Goal: Task Accomplishment & Management: Manage account settings

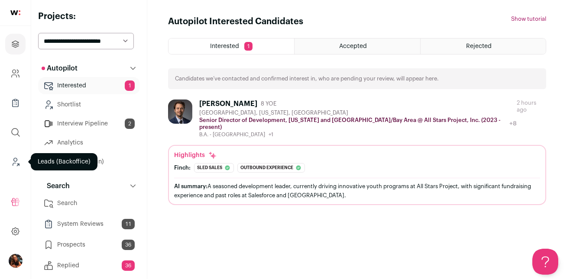
click at [15, 158] on icon "Leads (Backoffice)" at bounding box center [15, 162] width 10 height 10
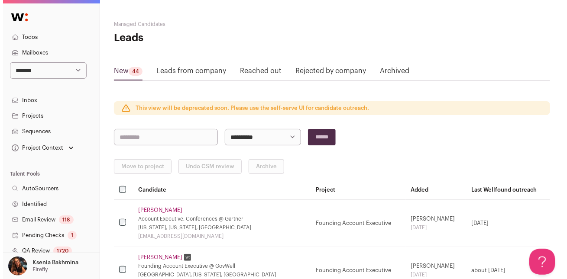
scroll to position [153, 0]
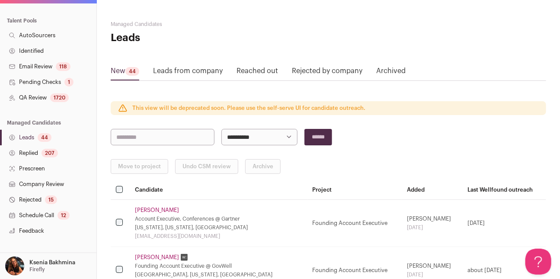
click at [29, 96] on link "QA Review 1720" at bounding box center [48, 98] width 97 height 16
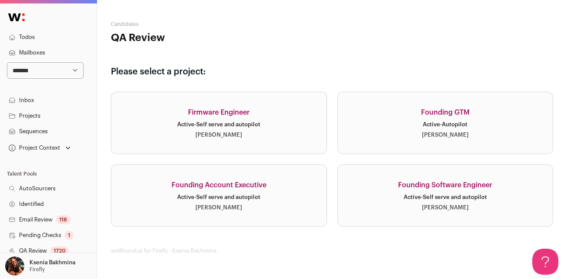
click at [428, 189] on div "Founding Software Engineer" at bounding box center [445, 185] width 94 height 10
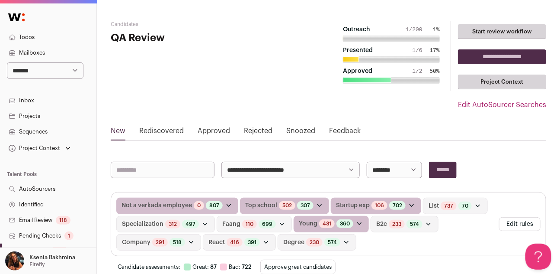
click at [170, 131] on link "Rediscovered" at bounding box center [161, 133] width 45 height 14
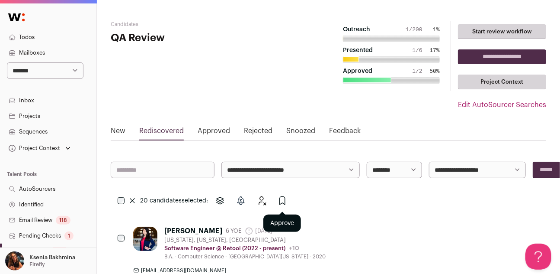
click at [281, 197] on icon "Approve" at bounding box center [282, 200] width 10 height 10
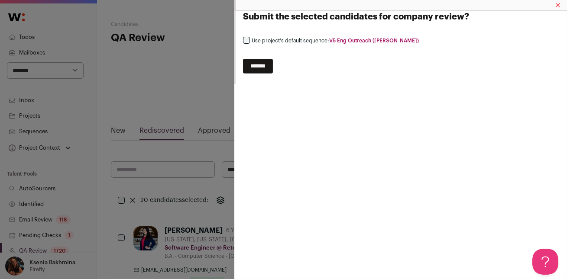
click at [258, 70] on input "*******" at bounding box center [258, 66] width 30 height 15
click at [171, 84] on div "**********" at bounding box center [283, 139] width 567 height 279
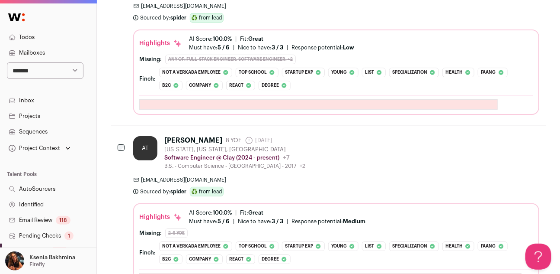
scroll to position [686, 0]
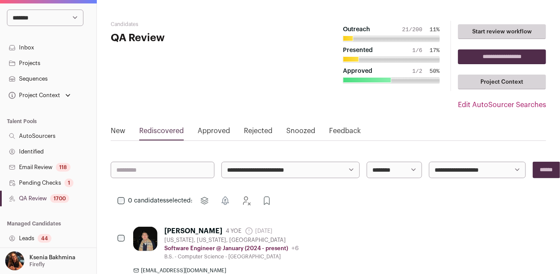
scroll to position [72, 0]
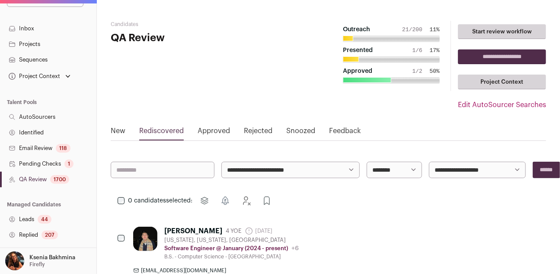
click at [28, 179] on link "QA Review 1700" at bounding box center [48, 179] width 97 height 16
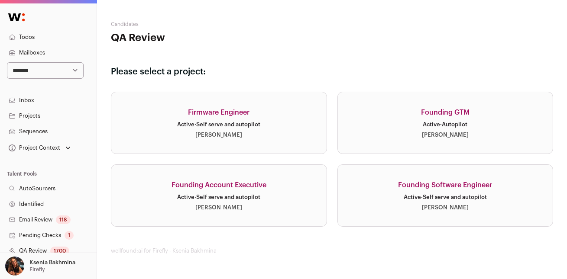
click at [191, 125] on div "Active · Self serve and autopilot" at bounding box center [218, 124] width 83 height 7
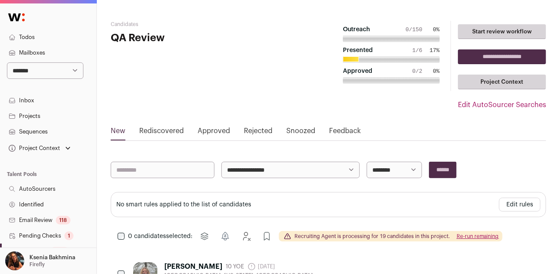
click at [170, 129] on link "Rediscovered" at bounding box center [161, 133] width 45 height 14
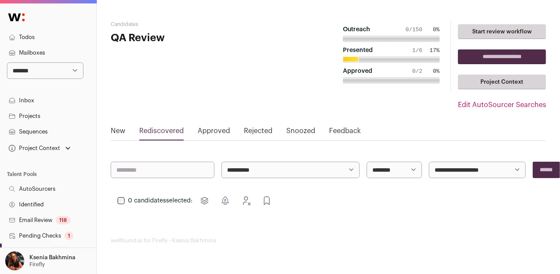
scroll to position [6, 0]
click at [123, 126] on link "New" at bounding box center [118, 133] width 15 height 14
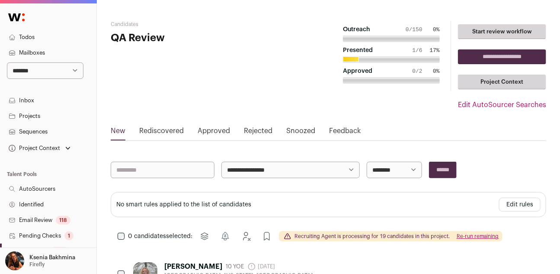
click at [128, 232] on div "0 candidates selected: Move to project Snooze Reject Approve Recruiting Agent i…" at bounding box center [329, 235] width 436 height 17
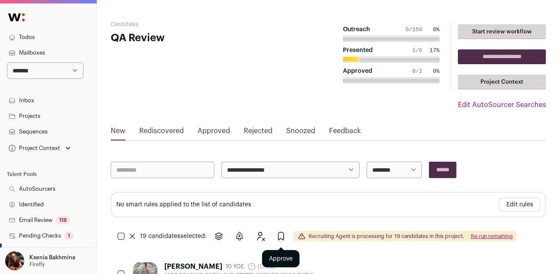
click at [283, 236] on icon "Approve" at bounding box center [281, 236] width 5 height 8
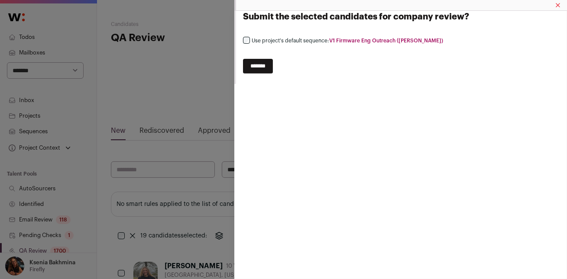
click at [260, 67] on input "*******" at bounding box center [258, 66] width 30 height 15
select select
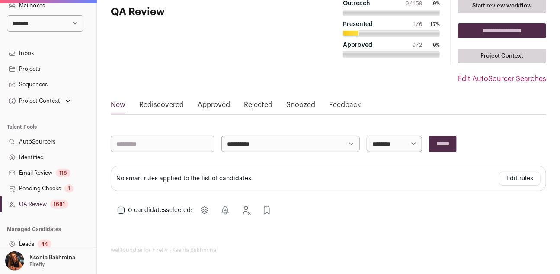
scroll to position [68, 0]
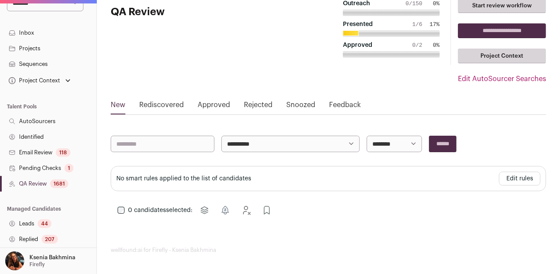
click at [42, 184] on link "QA Review 1681" at bounding box center [48, 184] width 97 height 16
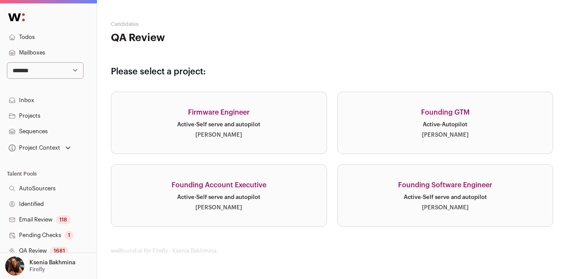
click at [243, 113] on div "Firmware Engineer" at bounding box center [218, 112] width 61 height 10
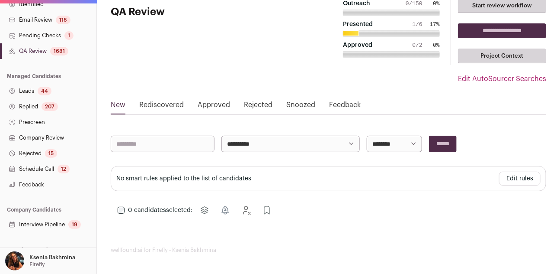
scroll to position [224, 0]
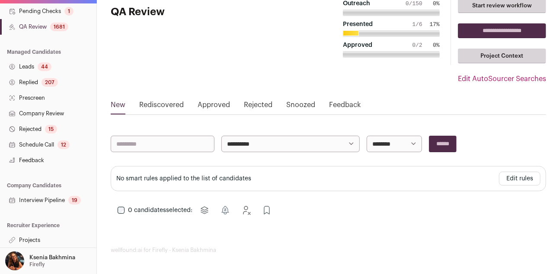
click at [35, 242] on link "Projects" at bounding box center [48, 240] width 97 height 16
click at [35, 240] on link "Projects" at bounding box center [48, 240] width 97 height 16
click at [37, 237] on link "Projects" at bounding box center [48, 240] width 97 height 16
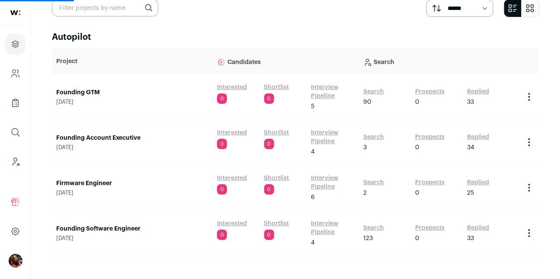
scroll to position [53, 0]
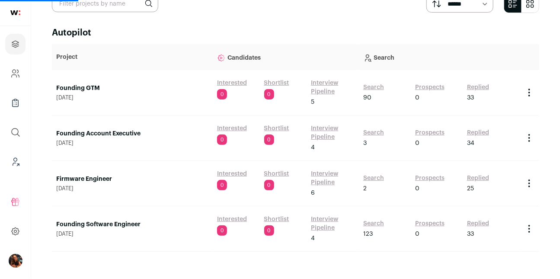
click at [94, 178] on link "Firmware Engineer" at bounding box center [132, 179] width 152 height 9
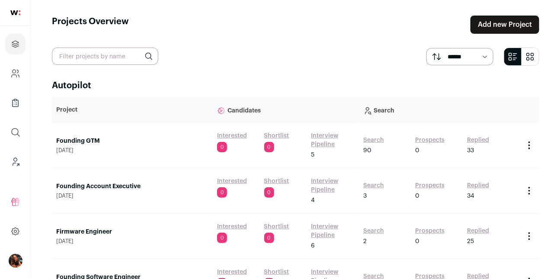
click at [89, 232] on link "Firmware Engineer" at bounding box center [132, 232] width 152 height 9
click at [76, 94] on div "Autopilot Project Candidates Search Founding GTM August 27, 2025 Interested 0 S…" at bounding box center [296, 203] width 488 height 246
click at [80, 227] on td "Firmware Engineer April 30, 2025" at bounding box center [132, 236] width 161 height 45
click at [80, 228] on link "Firmware Engineer" at bounding box center [132, 232] width 152 height 9
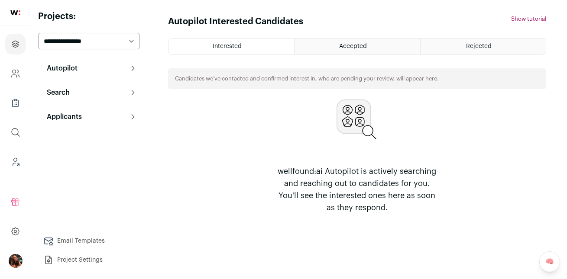
click at [65, 89] on p "Search" at bounding box center [56, 92] width 28 height 10
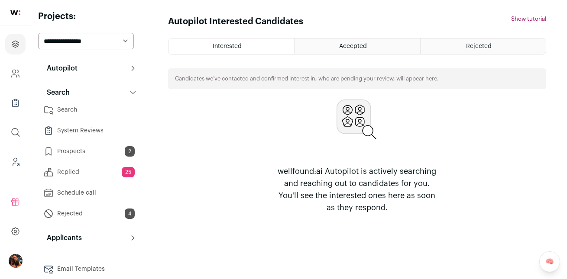
click at [69, 100] on button "Search" at bounding box center [89, 92] width 102 height 17
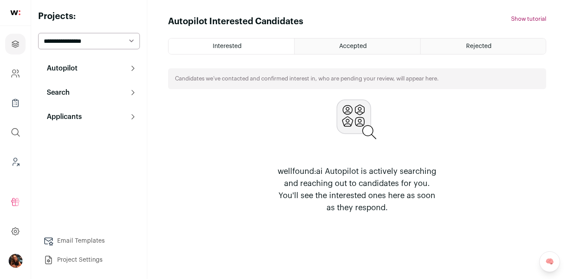
click at [68, 109] on button "Applicants" at bounding box center [89, 116] width 102 height 17
click at [68, 90] on p "Search" at bounding box center [56, 92] width 28 height 10
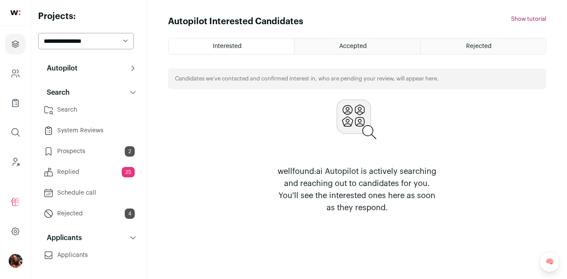
click at [68, 105] on link "Search" at bounding box center [89, 109] width 102 height 17
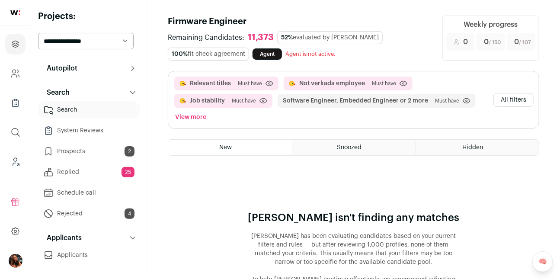
click at [516, 97] on button "All filters" at bounding box center [514, 100] width 40 height 14
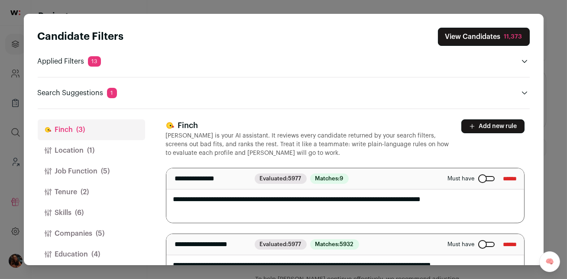
click at [102, 174] on span "(5)" at bounding box center [105, 171] width 9 height 10
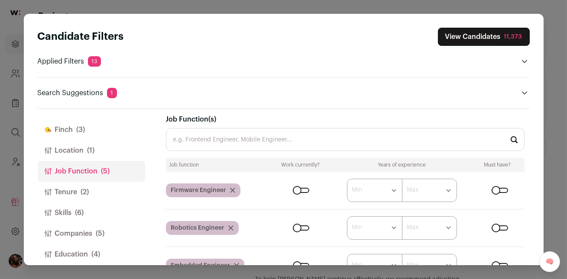
scroll to position [13, 0]
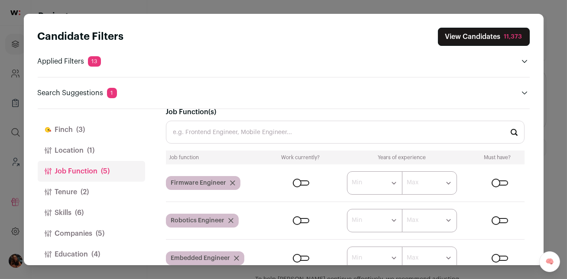
click at [295, 182] on div "Close modal via background" at bounding box center [301, 182] width 16 height 5
click at [296, 220] on div "Close modal via background" at bounding box center [301, 220] width 16 height 5
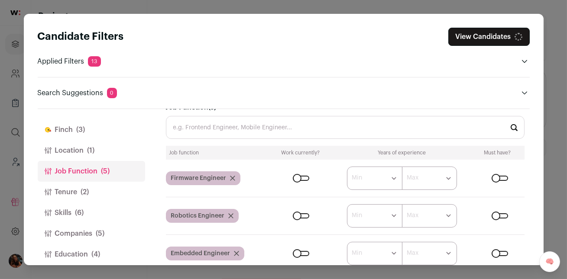
scroll to position [26, 0]
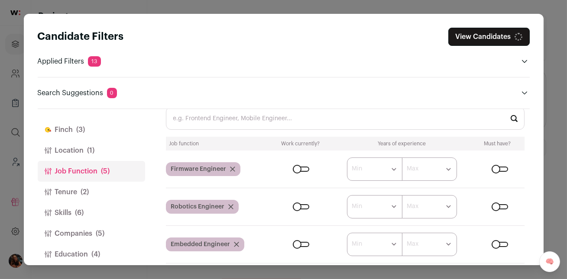
click at [495, 205] on div "Close modal via background" at bounding box center [499, 206] width 16 height 5
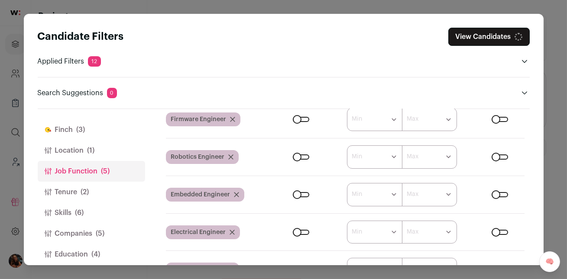
scroll to position [80, 0]
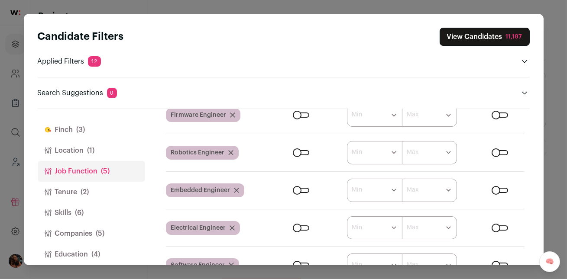
click at [298, 190] on div "Close modal via background" at bounding box center [301, 190] width 16 height 5
click at [293, 229] on div "Close modal via background" at bounding box center [301, 227] width 16 height 5
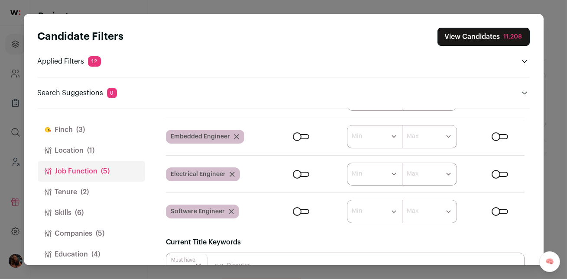
scroll to position [151, 0]
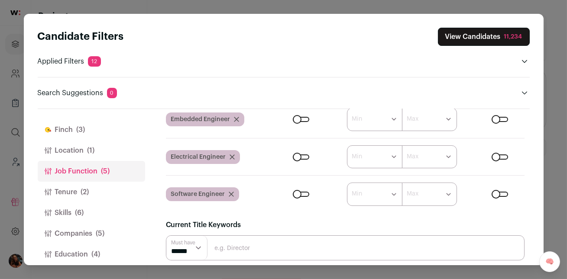
click at [297, 192] on div "Close modal via background" at bounding box center [301, 194] width 16 height 5
click at [491, 194] on div "Close modal via background" at bounding box center [499, 194] width 16 height 5
click at [231, 193] on icon "Close modal via background" at bounding box center [231, 194] width 5 height 5
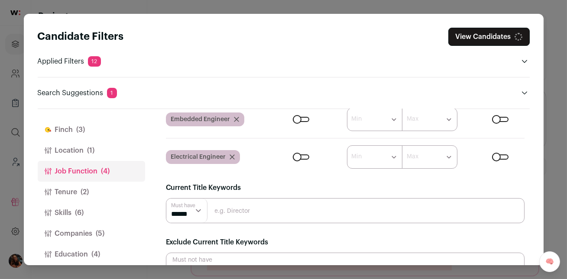
scroll to position [114, 0]
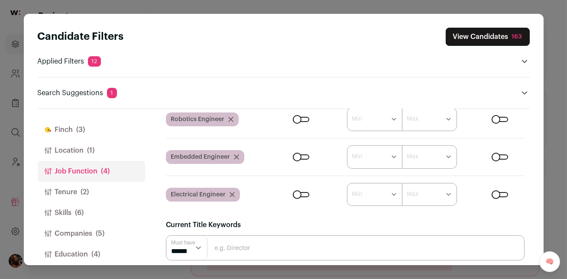
click at [79, 147] on button "Location (1)" at bounding box center [91, 150] width 107 height 21
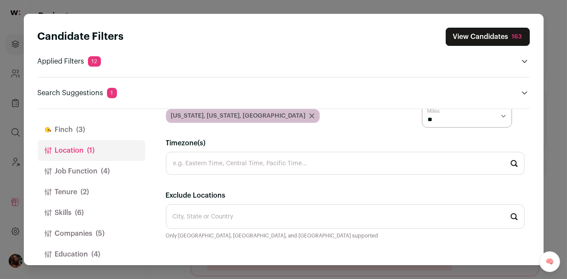
scroll to position [90, 0]
click at [75, 176] on button "Job Function (4)" at bounding box center [91, 171] width 107 height 21
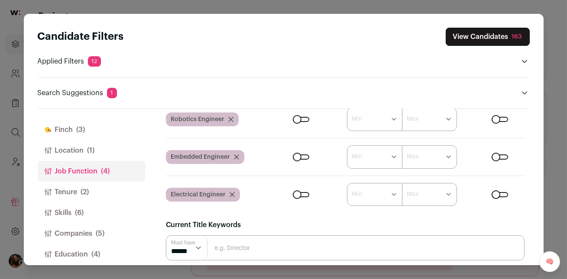
click at [72, 192] on button "Tenure (2)" at bounding box center [91, 192] width 107 height 21
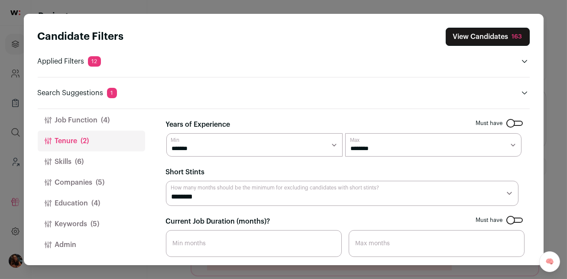
scroll to position [0, 0]
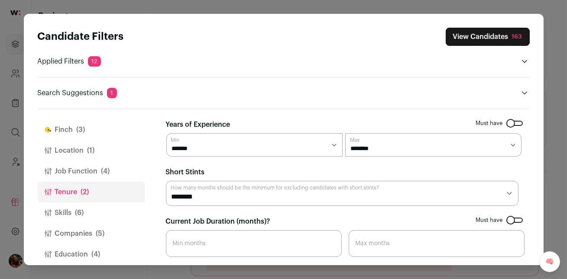
click at [92, 132] on button "Finch (3)" at bounding box center [91, 129] width 107 height 21
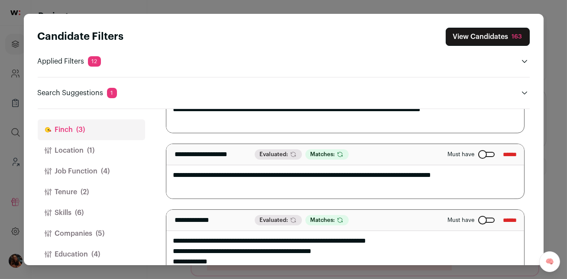
scroll to position [110, 0]
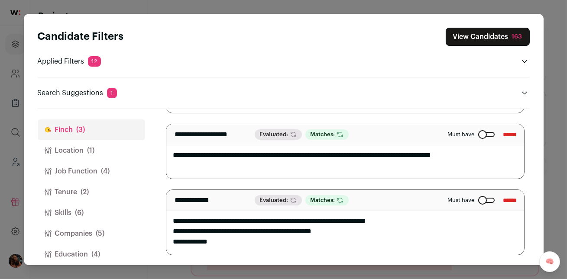
click at [464, 197] on label "Must have" at bounding box center [471, 200] width 47 height 7
click at [82, 195] on span "(2)" at bounding box center [85, 192] width 8 height 10
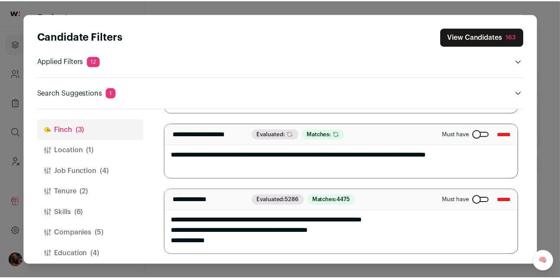
scroll to position [52, 0]
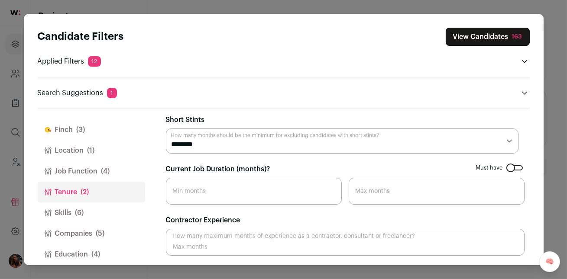
click at [271, 184] on input "Current Job Duration (months)?" at bounding box center [254, 191] width 176 height 27
click at [243, 142] on select "********* ******** ******* ******** ******** ******** ******** ******** *******…" at bounding box center [342, 141] width 352 height 25
select select "**"
click at [166, 129] on select "********* ******** ******* ******** ******** ******** ******** ******** *******…" at bounding box center [342, 141] width 352 height 25
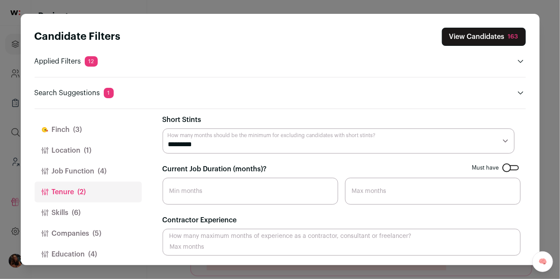
click at [90, 214] on button "Skills (6)" at bounding box center [88, 213] width 107 height 21
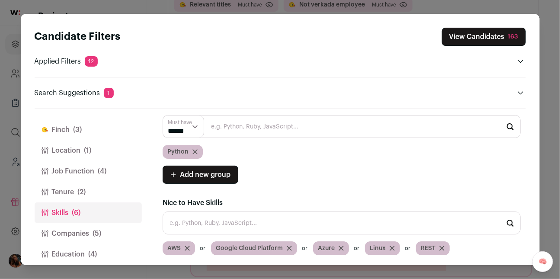
scroll to position [109, 0]
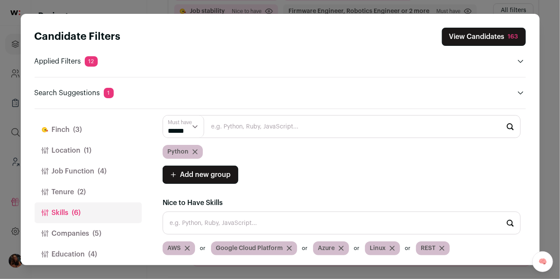
click at [61, 230] on button "Companies (5)" at bounding box center [88, 233] width 107 height 21
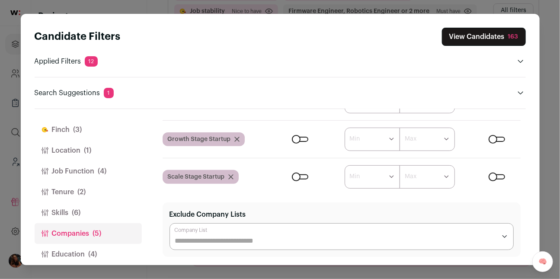
scroll to position [0, 0]
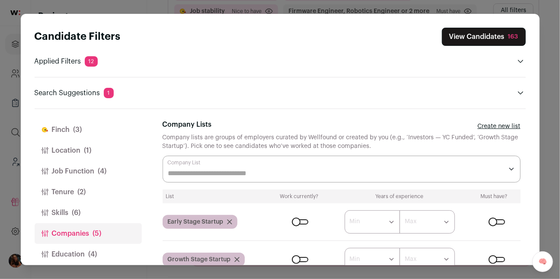
click at [232, 219] on div "Early Stage Startup" at bounding box center [200, 222] width 75 height 14
click at [231, 220] on icon "Close modal via background" at bounding box center [230, 222] width 4 height 4
click at [239, 220] on div "Growth Stage Startup" at bounding box center [204, 222] width 82 height 14
click at [238, 221] on icon "Close modal via background" at bounding box center [237, 221] width 5 height 5
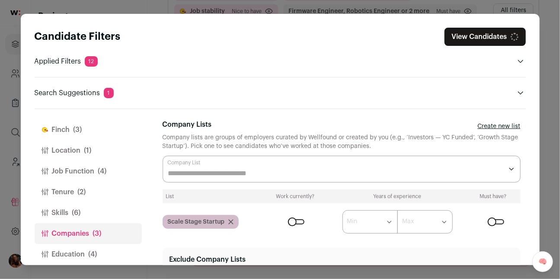
click at [234, 220] on div "Scale Stage Startup" at bounding box center [201, 222] width 76 height 14
click at [232, 220] on icon "Close modal via background" at bounding box center [231, 222] width 4 height 4
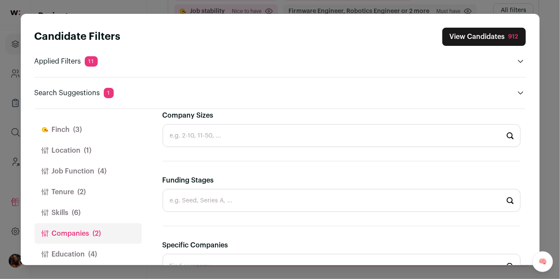
scroll to position [328, 0]
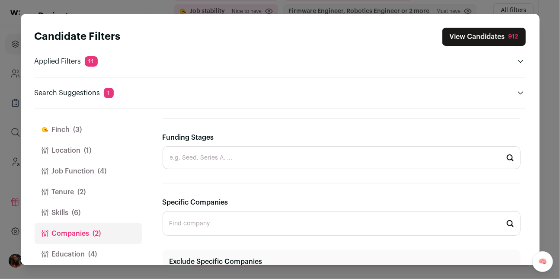
click at [206, 160] on input "Funding Stages" at bounding box center [342, 157] width 358 height 23
click at [193, 180] on li "Pre-seed" at bounding box center [341, 181] width 357 height 23
type input "Pre-seed"
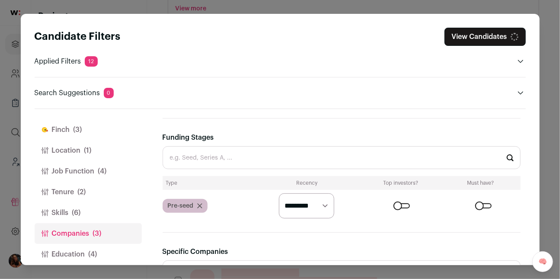
scroll to position [90, 0]
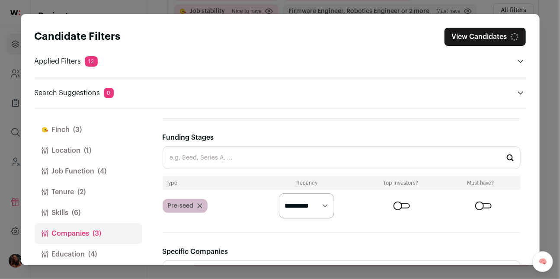
click at [196, 161] on input "Funding Stages" at bounding box center [342, 157] width 358 height 23
click at [195, 157] on input "Funding Stages" at bounding box center [342, 157] width 358 height 23
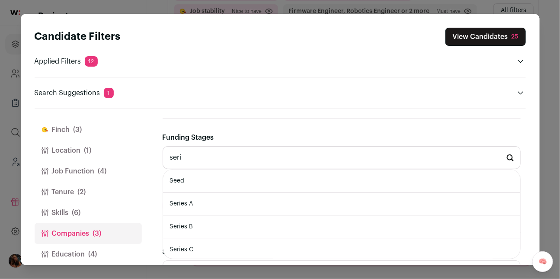
click at [189, 200] on li "Series A" at bounding box center [341, 204] width 357 height 23
type input "Series A"
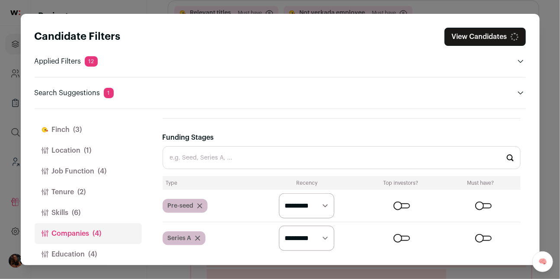
scroll to position [109, 0]
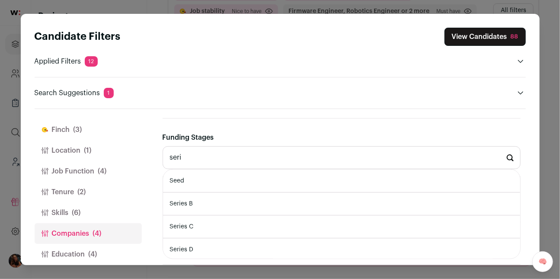
click at [193, 206] on li "Series B" at bounding box center [341, 204] width 357 height 23
type input "Series B"
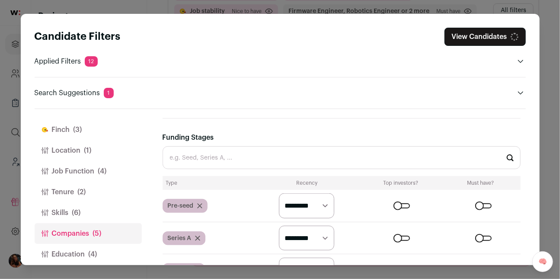
click at [196, 157] on input "Funding Stages" at bounding box center [342, 157] width 358 height 23
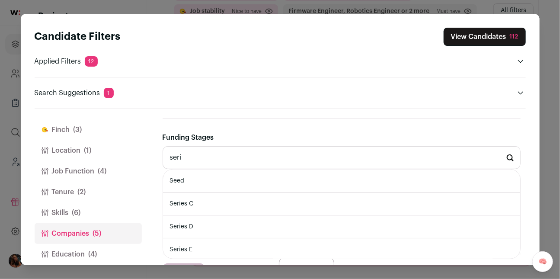
click at [192, 203] on li "Series C" at bounding box center [341, 204] width 357 height 23
type input "Series C"
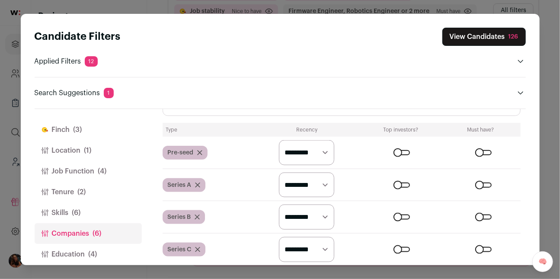
scroll to position [312, 0]
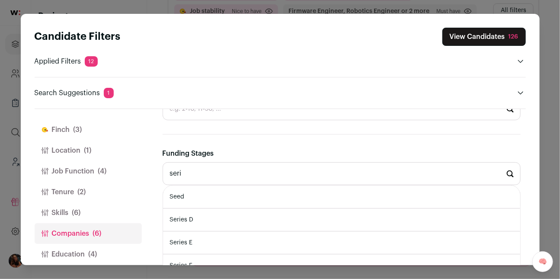
click at [191, 219] on li "Series D" at bounding box center [341, 220] width 357 height 23
type input "Series D"
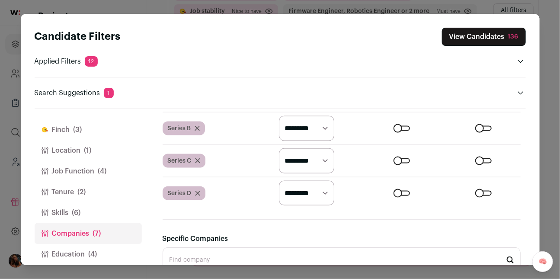
scroll to position [82, 0]
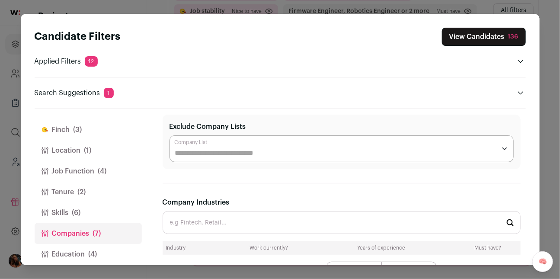
click at [188, 152] on input "Exclude Company Lists" at bounding box center [335, 153] width 321 height 10
type input "*"
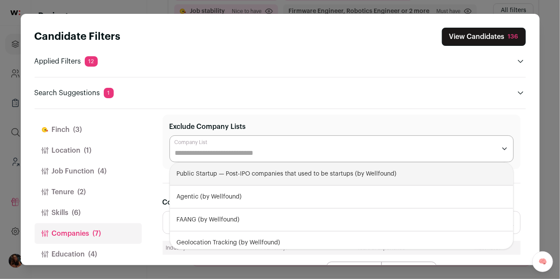
type input "*"
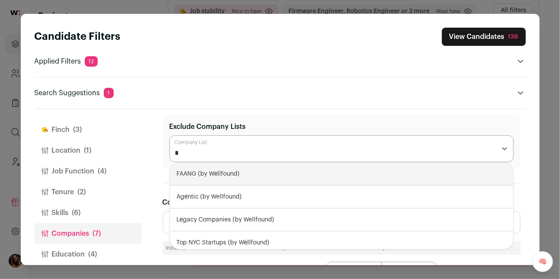
click at [201, 167] on div "FAANG (by W e llfound)" at bounding box center [342, 174] width 344 height 23
select select "****"
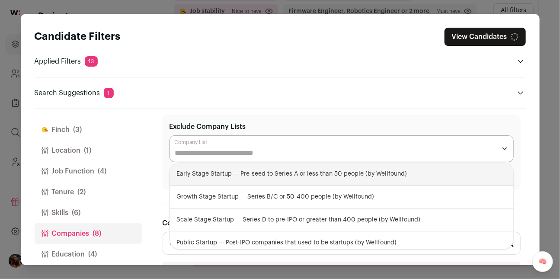
scroll to position [99, 0]
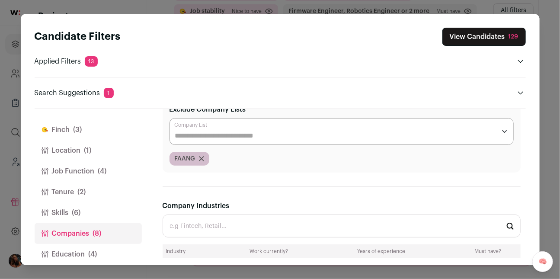
click at [157, 147] on div "Finch (3) Location (1) Job Function (4) Tenure (2) Skills (6) Companies (8) Edu…" at bounding box center [281, 187] width 492 height 156
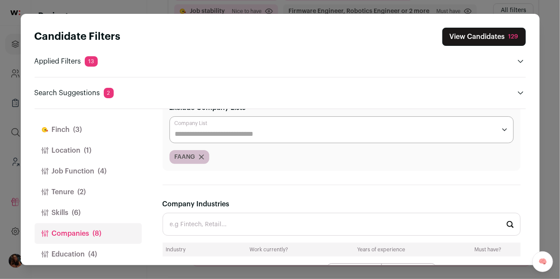
click at [202, 157] on icon "Close modal via background" at bounding box center [202, 157] width 4 height 4
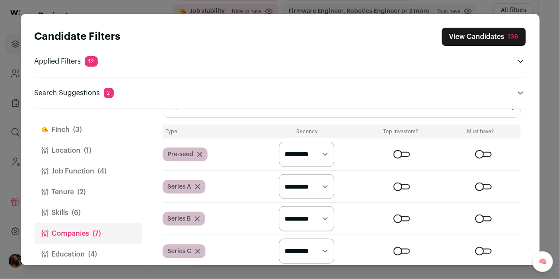
scroll to position [318, 0]
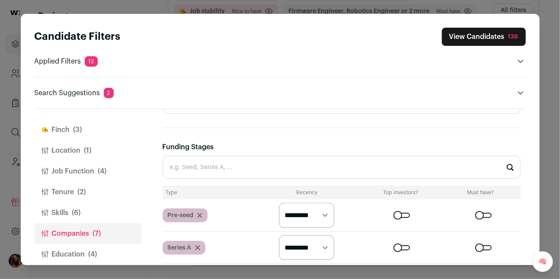
click at [188, 171] on input "Funding Stages" at bounding box center [342, 167] width 358 height 23
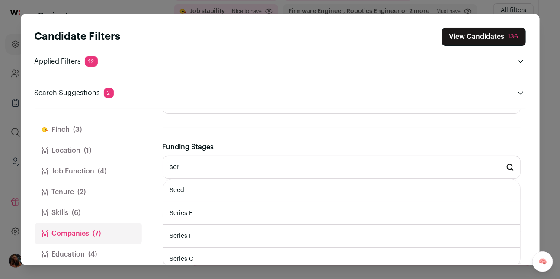
click at [192, 217] on li "Series E" at bounding box center [341, 213] width 357 height 23
type input "Series E"
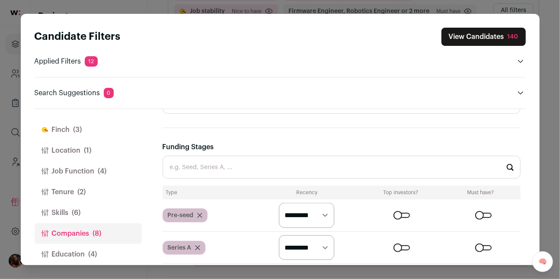
scroll to position [331, 0]
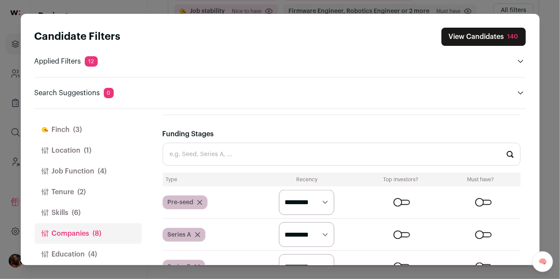
click at [75, 251] on button "Education (4)" at bounding box center [88, 254] width 107 height 21
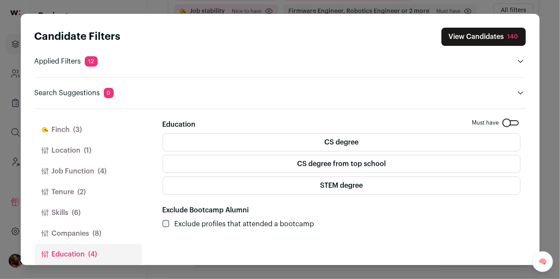
scroll to position [51, 0]
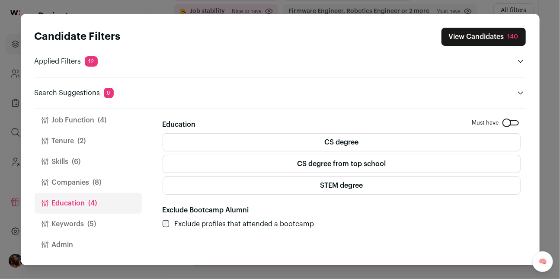
click at [73, 223] on button "Keywords (5)" at bounding box center [88, 224] width 107 height 21
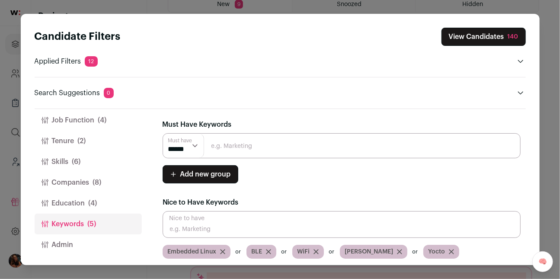
scroll to position [176, 0]
click at [475, 37] on button "View Candidates 140" at bounding box center [484, 37] width 84 height 18
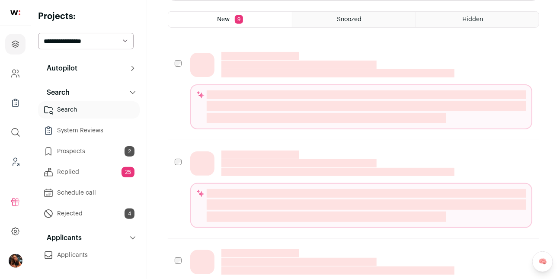
scroll to position [26, 0]
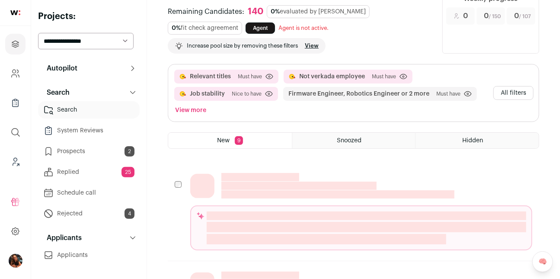
click at [98, 168] on link "Replied 25" at bounding box center [89, 172] width 102 height 17
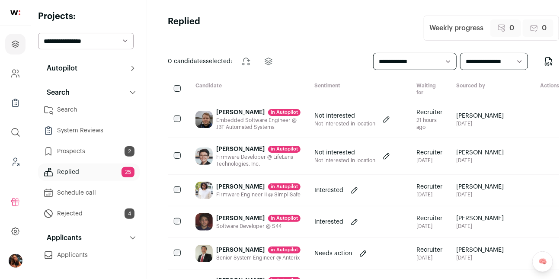
click at [78, 109] on link "Search" at bounding box center [89, 109] width 102 height 17
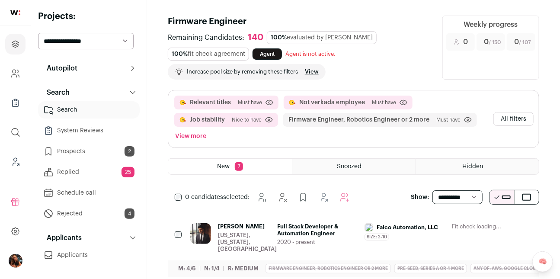
click at [518, 115] on button "All filters" at bounding box center [514, 119] width 40 height 14
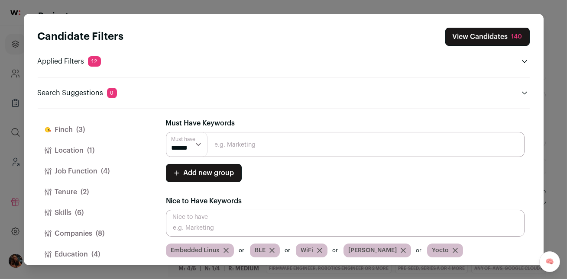
scroll to position [1, 0]
click at [84, 130] on span "(3)" at bounding box center [81, 130] width 9 height 10
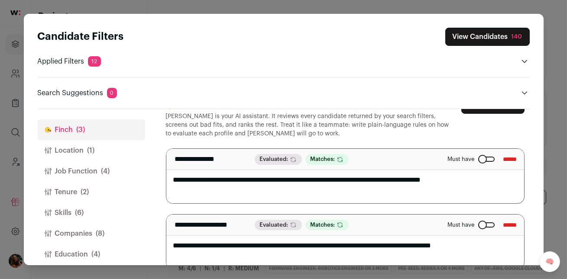
scroll to position [0, 0]
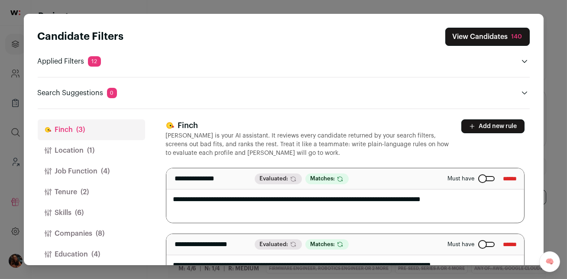
click at [478, 180] on div "Close modal via background" at bounding box center [486, 178] width 16 height 5
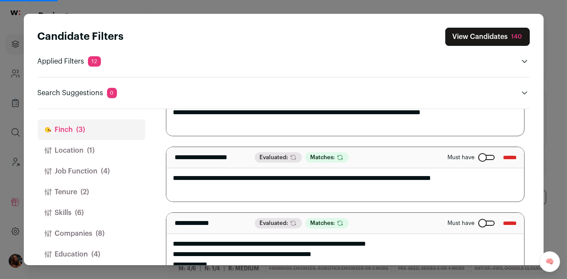
scroll to position [100, 0]
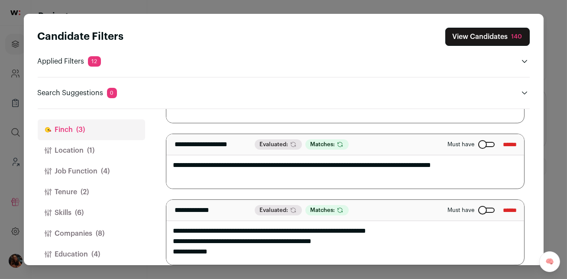
click at [75, 229] on button "Companies (8)" at bounding box center [91, 233] width 107 height 21
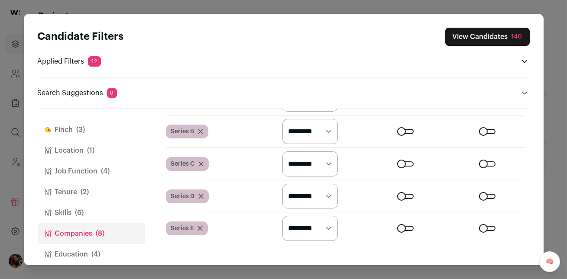
scroll to position [605, 0]
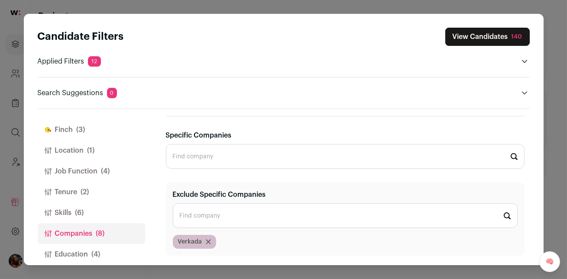
click at [483, 39] on button "View Candidates 140" at bounding box center [487, 37] width 84 height 18
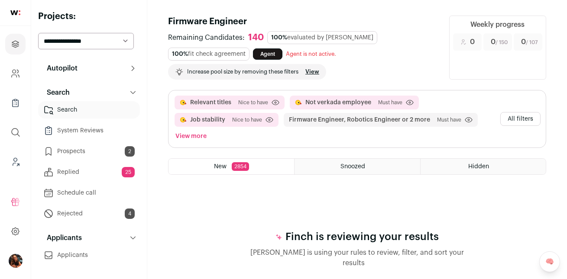
click at [76, 69] on p "Autopilot" at bounding box center [60, 68] width 36 height 10
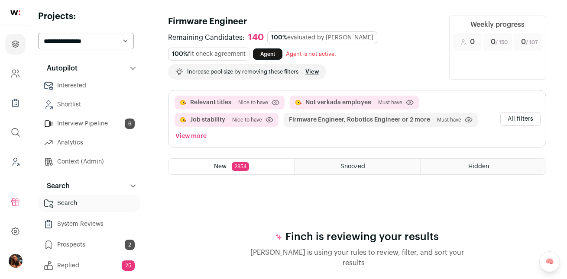
click at [71, 145] on link "Analytics" at bounding box center [89, 142] width 102 height 17
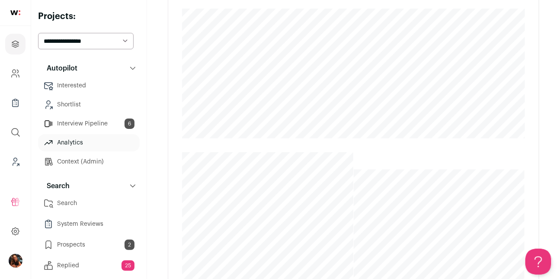
scroll to position [502, 0]
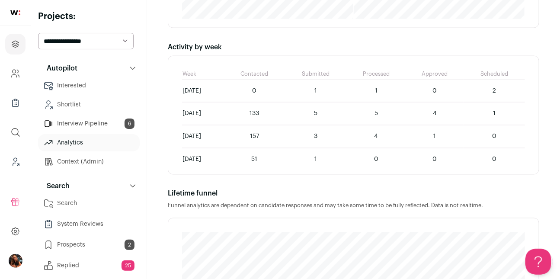
click at [68, 204] on link "Search" at bounding box center [89, 203] width 102 height 17
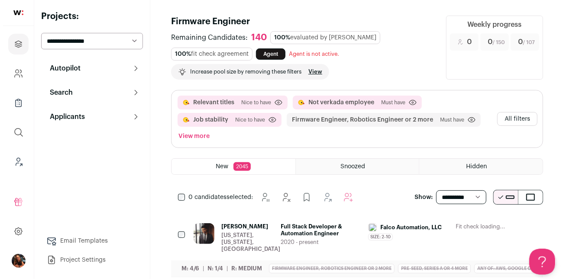
scroll to position [110, 0]
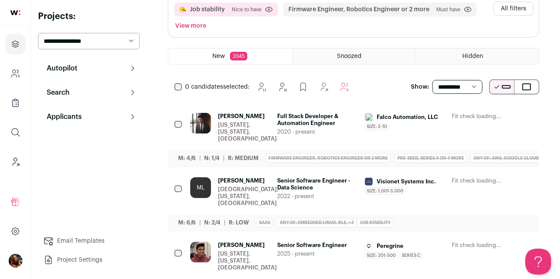
click at [301, 116] on span "Full Stack Developer & Automation Engineer" at bounding box center [318, 120] width 80 height 14
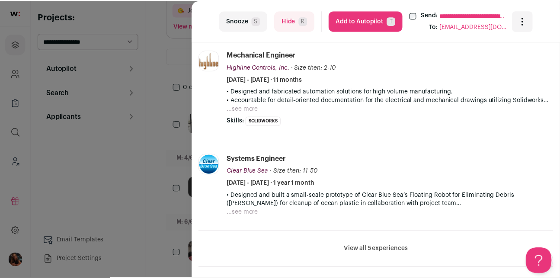
scroll to position [340, 0]
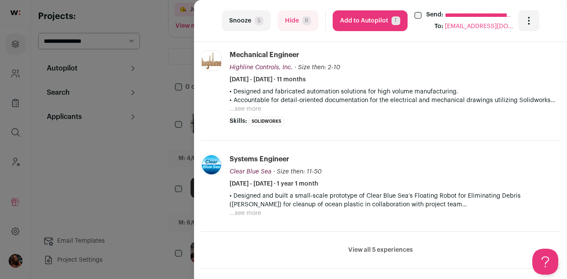
click at [161, 139] on div "**********" at bounding box center [283, 139] width 567 height 279
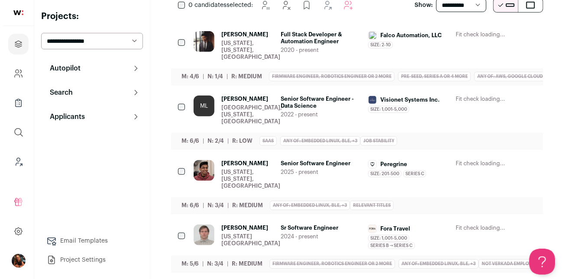
scroll to position [275, 0]
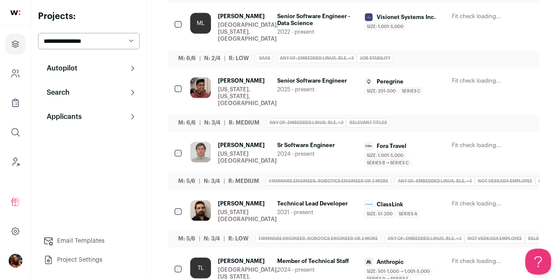
click at [240, 142] on span "Denis Rozhkov" at bounding box center [247, 145] width 59 height 7
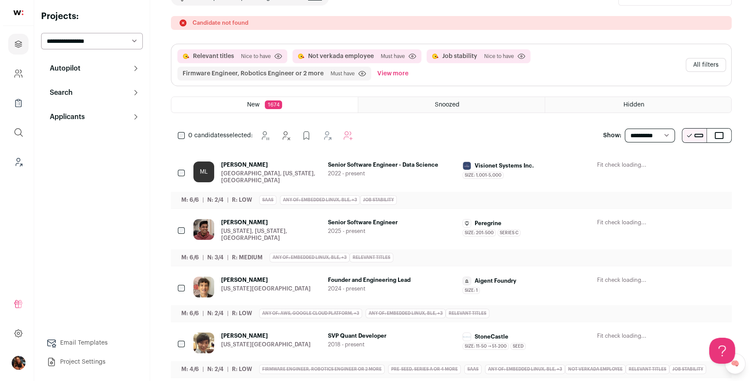
scroll to position [58, 0]
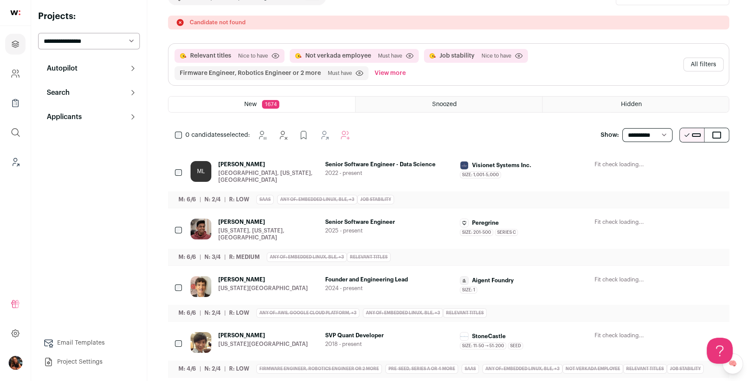
click at [229, 162] on span "[PERSON_NAME]" at bounding box center [268, 164] width 100 height 7
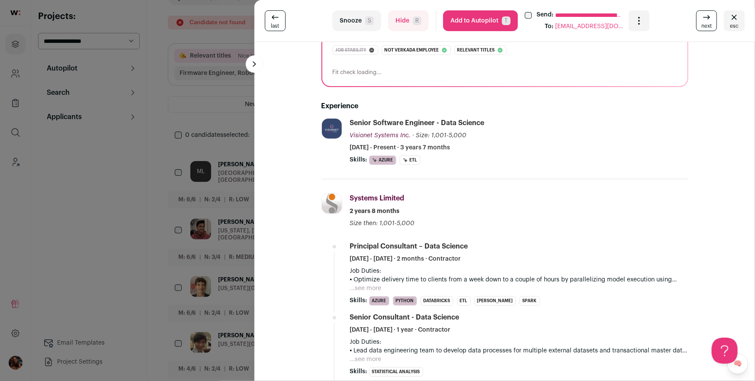
scroll to position [158, 0]
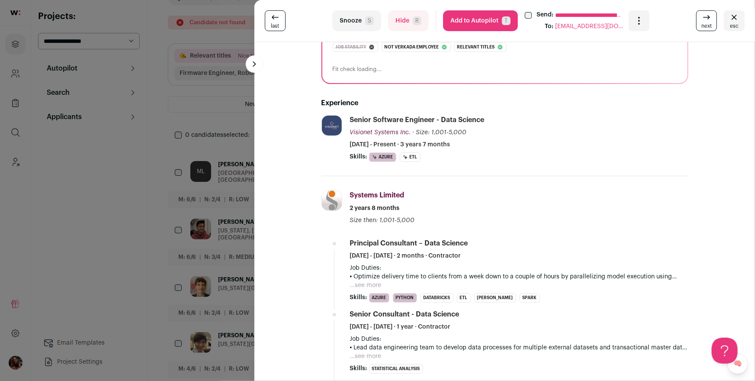
click at [144, 156] on div "**********" at bounding box center [377, 190] width 755 height 381
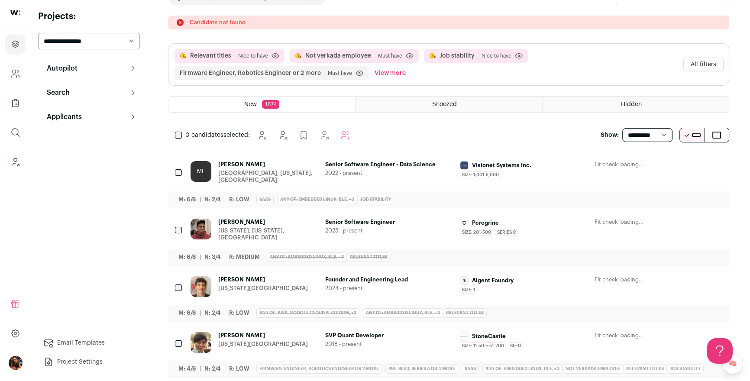
click at [560, 63] on button "All filters" at bounding box center [703, 65] width 40 height 14
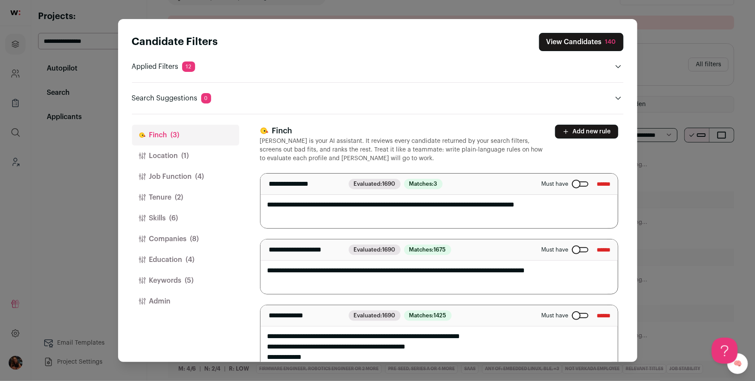
click at [155, 179] on button "Job Function (4)" at bounding box center [185, 176] width 107 height 21
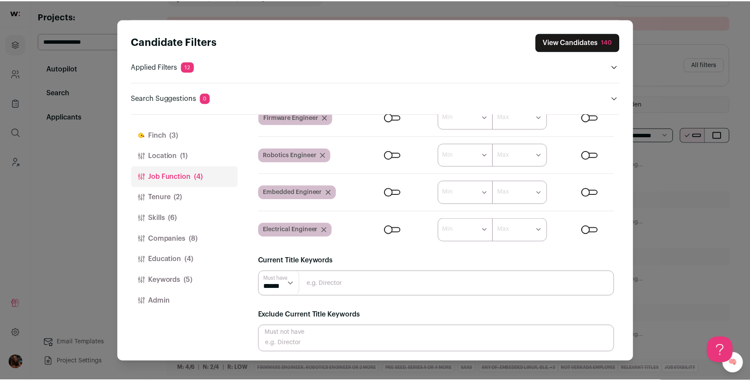
scroll to position [84, 0]
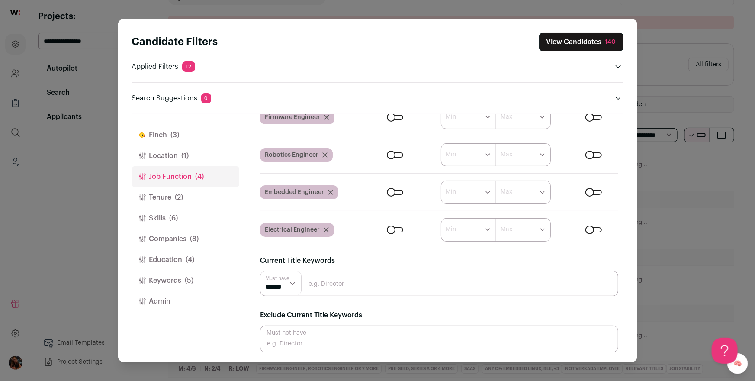
click at [306, 279] on input "Close modal via background" at bounding box center [439, 338] width 358 height 27
type input "science"
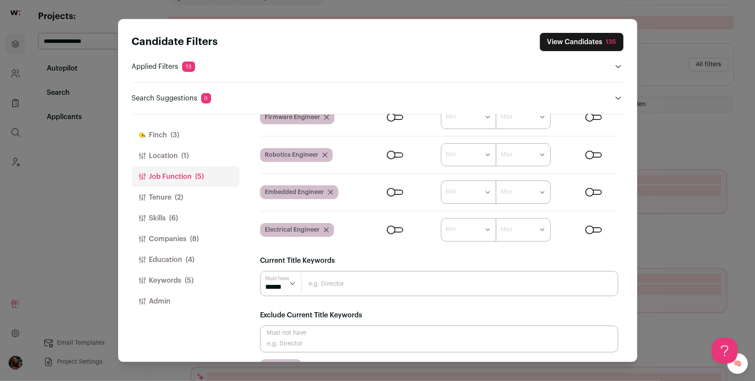
click at [303, 279] on input "Close modal via background" at bounding box center [439, 338] width 358 height 27
type input "m"
type input "learning"
click at [560, 45] on button "View Candidates 131" at bounding box center [582, 42] width 83 height 18
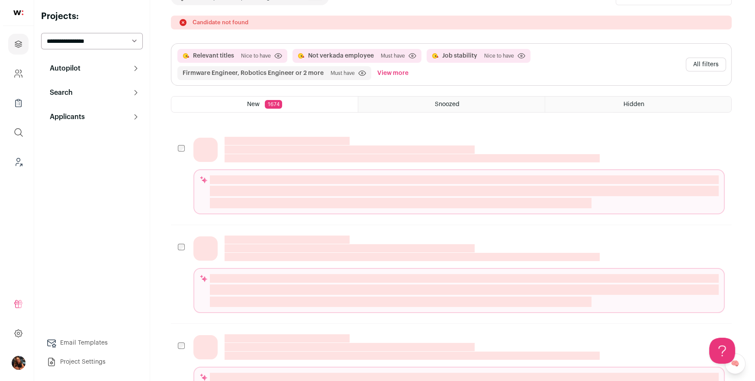
scroll to position [0, 0]
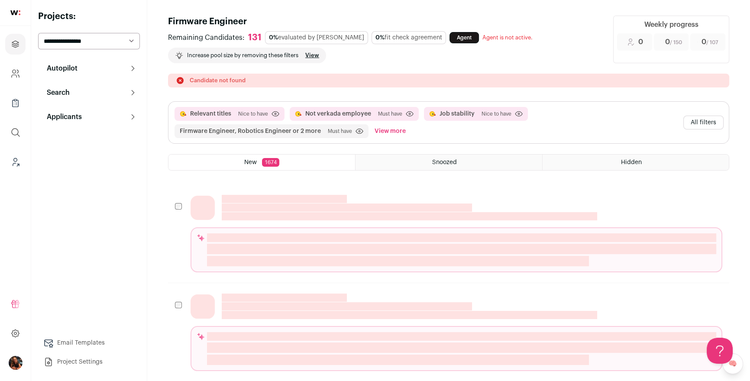
click at [560, 120] on button "All filters" at bounding box center [703, 123] width 40 height 14
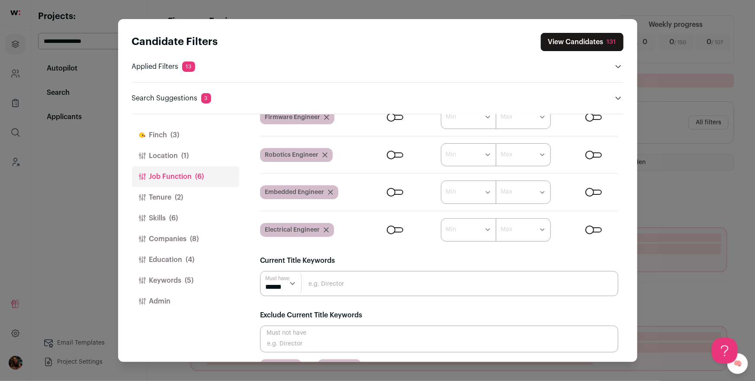
click at [174, 231] on button "Companies (8)" at bounding box center [185, 239] width 107 height 21
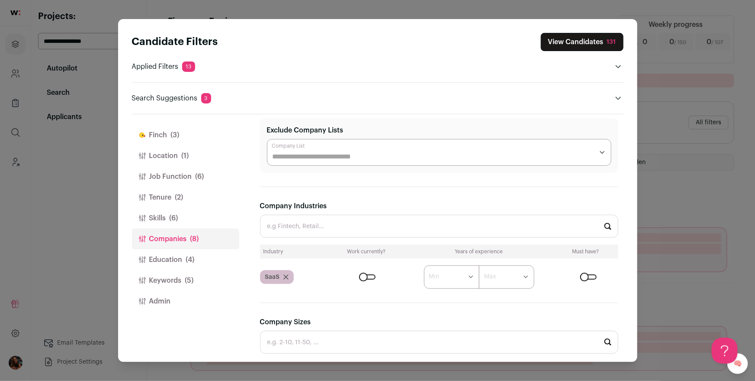
click at [175, 255] on button "Education (4)" at bounding box center [185, 259] width 107 height 21
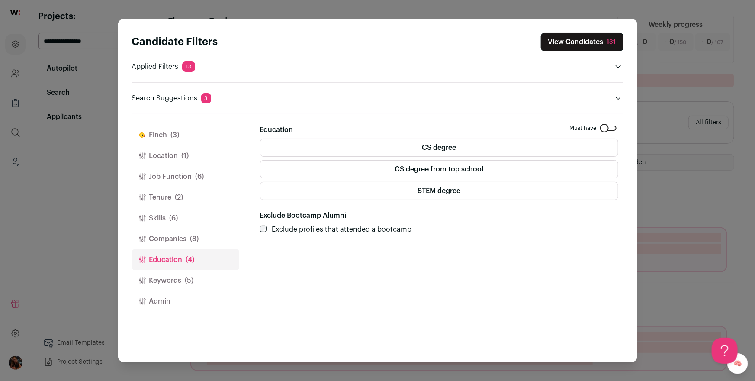
click at [172, 279] on button "Keywords (5)" at bounding box center [185, 280] width 107 height 21
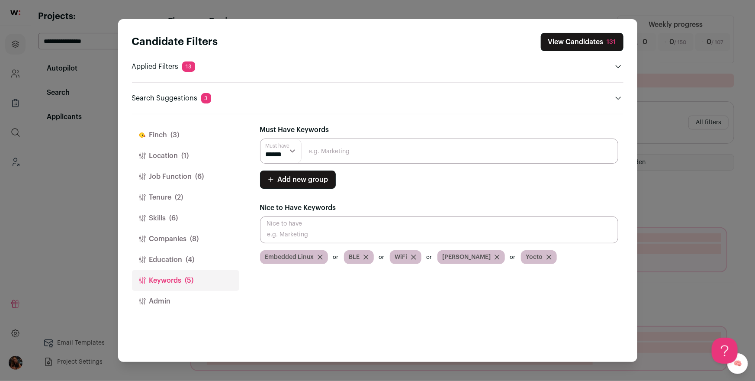
click at [165, 230] on button "Companies (8)" at bounding box center [185, 239] width 107 height 21
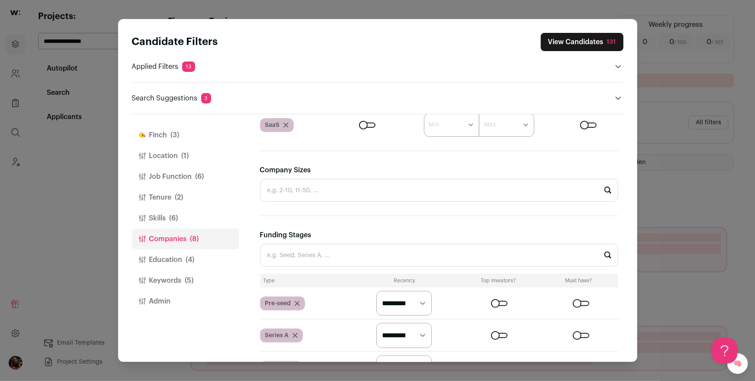
scroll to position [327, 0]
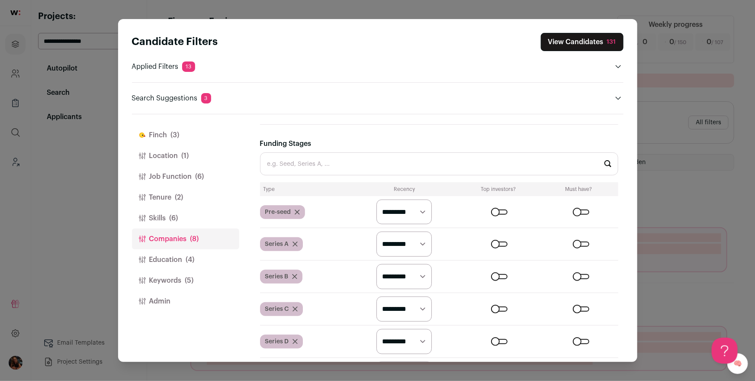
click at [560, 209] on label "Close modal via background" at bounding box center [580, 211] width 20 height 5
click at [560, 244] on div "Close modal via background" at bounding box center [581, 243] width 16 height 5
click at [560, 273] on form "********* ******* ******" at bounding box center [486, 276] width 264 height 25
click at [560, 276] on label "Close modal via background" at bounding box center [580, 276] width 20 height 5
click at [560, 279] on div "Close modal via background" at bounding box center [581, 308] width 16 height 5
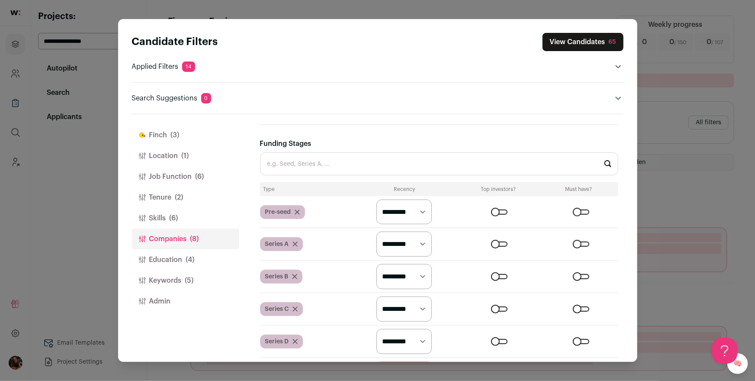
click at [560, 279] on form "********* ******* ******" at bounding box center [486, 341] width 264 height 25
click at [560, 279] on div "Close modal via background" at bounding box center [581, 341] width 16 height 5
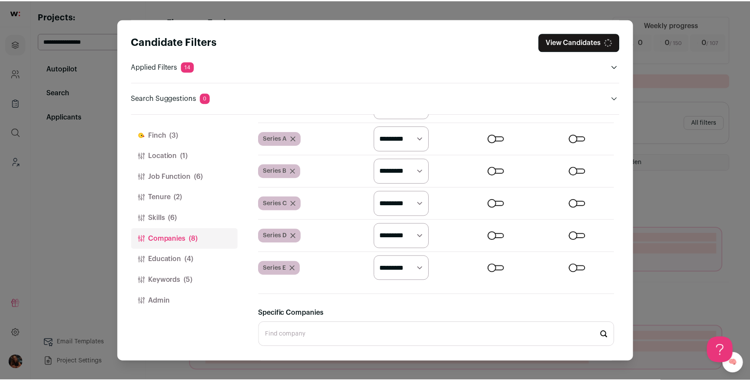
scroll to position [514, 0]
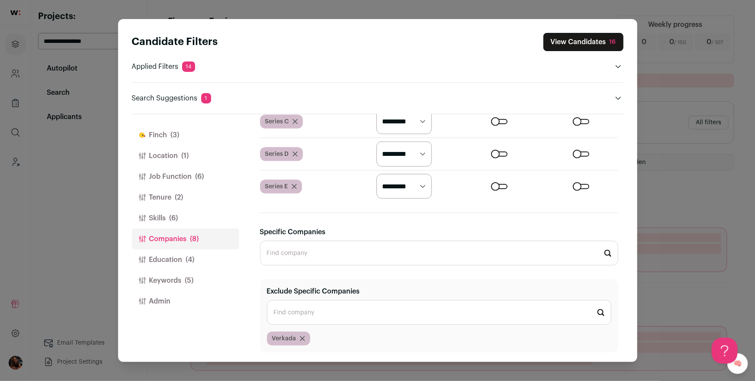
click at [560, 184] on div "Close modal via background" at bounding box center [581, 186] width 16 height 5
click at [560, 44] on button "View Candidates 884" at bounding box center [580, 42] width 85 height 18
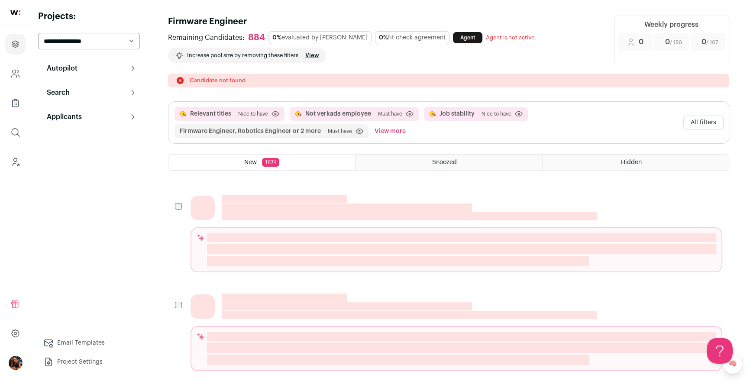
click at [56, 39] on select "**********" at bounding box center [89, 41] width 102 height 16
select select "*****"
click at [38, 33] on select "**********" at bounding box center [89, 41] width 102 height 16
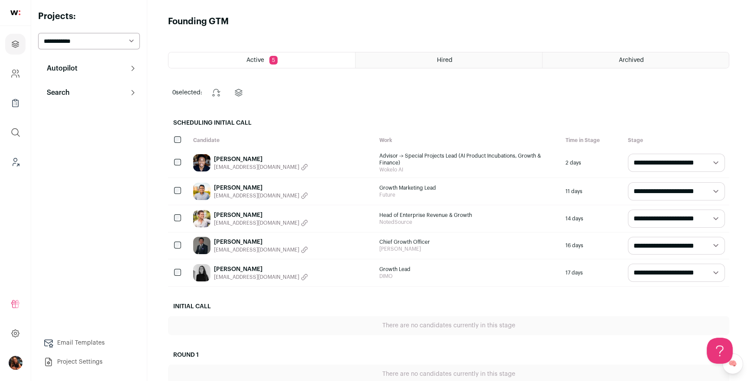
click at [79, 68] on button "Autopilot" at bounding box center [89, 68] width 102 height 17
click at [71, 142] on link "Analytics" at bounding box center [89, 142] width 102 height 17
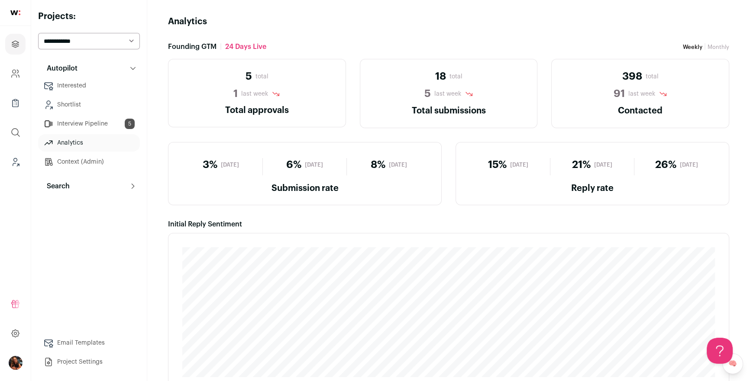
click at [77, 40] on select "**********" at bounding box center [89, 41] width 102 height 16
select select "****"
click at [38, 33] on select "**********" at bounding box center [89, 41] width 102 height 16
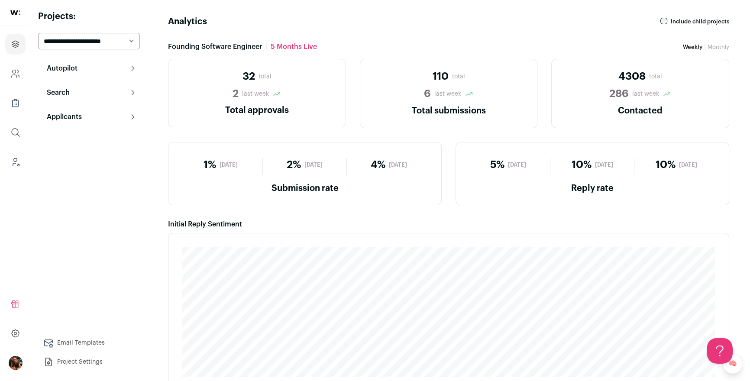
click at [68, 70] on p "Autopilot" at bounding box center [60, 68] width 36 height 10
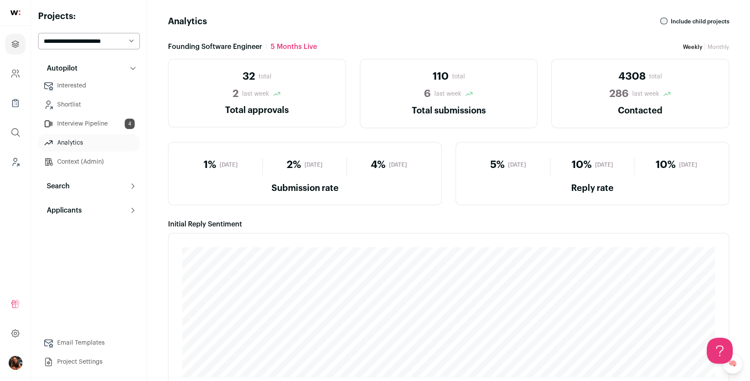
click at [74, 122] on link "Interview Pipeline 4" at bounding box center [89, 123] width 102 height 17
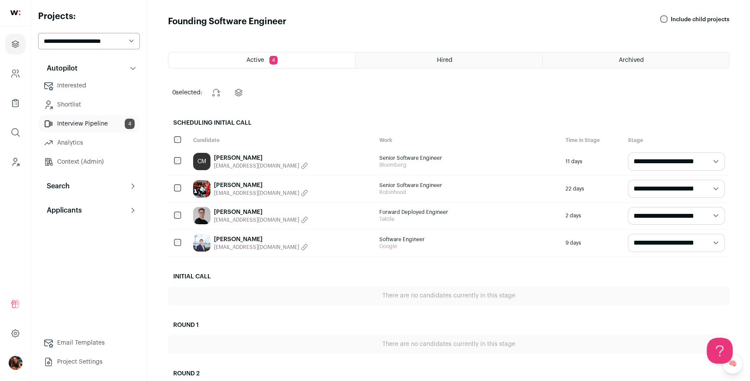
click at [70, 145] on link "Analytics" at bounding box center [89, 142] width 102 height 17
click at [69, 142] on link "Analytics" at bounding box center [89, 142] width 102 height 17
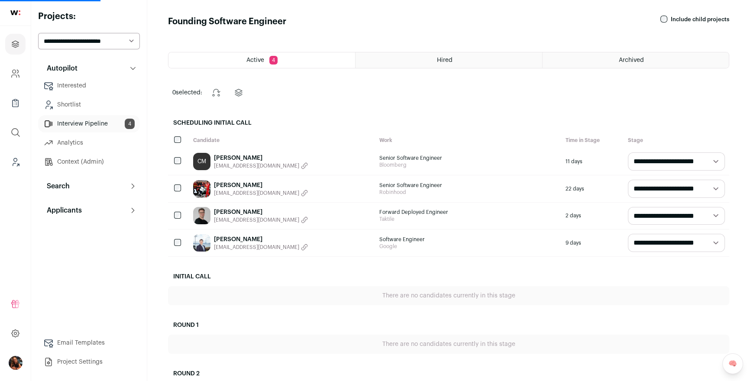
click at [75, 141] on link "Analytics" at bounding box center [89, 142] width 102 height 17
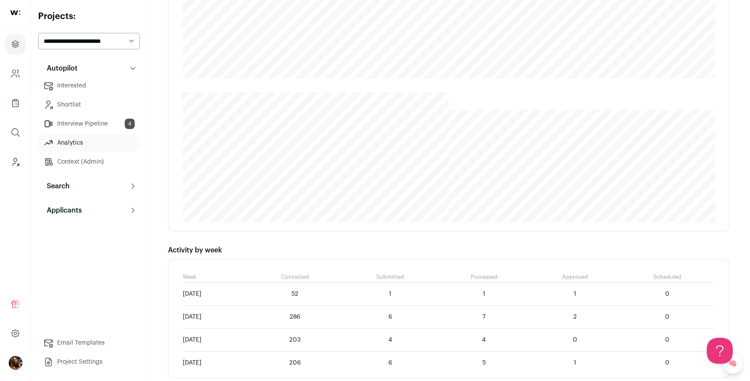
scroll to position [332, 0]
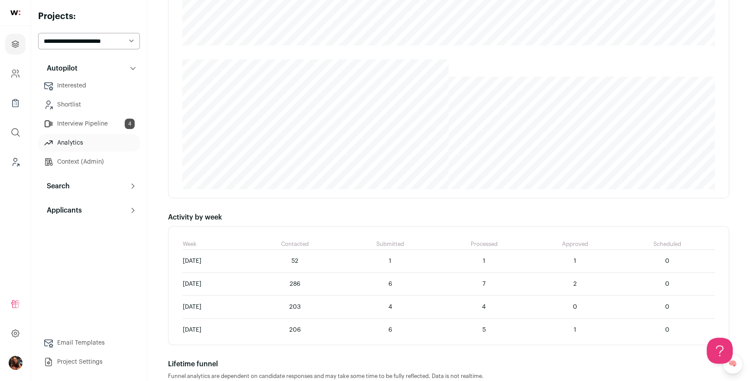
click at [79, 39] on select "**********" at bounding box center [89, 41] width 102 height 16
select select "*****"
click at [38, 33] on select "**********" at bounding box center [89, 41] width 102 height 16
click at [66, 39] on select "**********" at bounding box center [89, 41] width 102 height 16
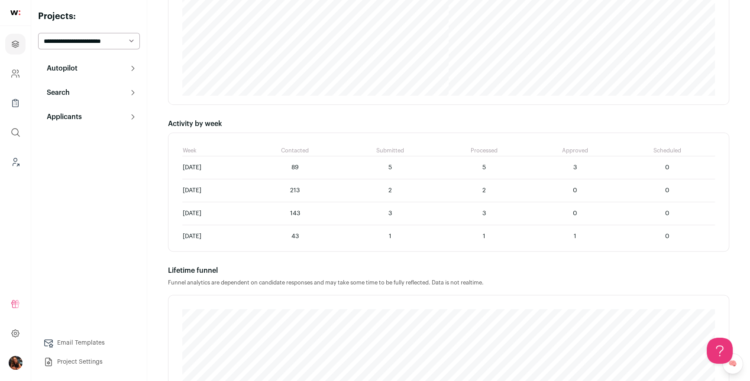
scroll to position [361, 0]
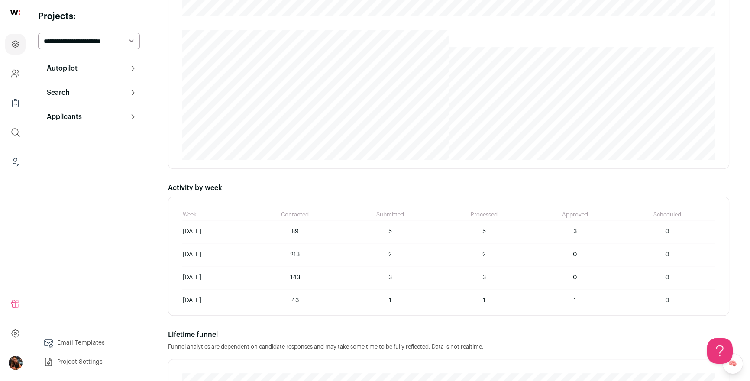
click at [64, 49] on div "**********" at bounding box center [89, 190] width 102 height 360
click at [62, 44] on select "**********" at bounding box center [89, 41] width 102 height 16
select select "*****"
click at [38, 33] on select "**********" at bounding box center [89, 41] width 102 height 16
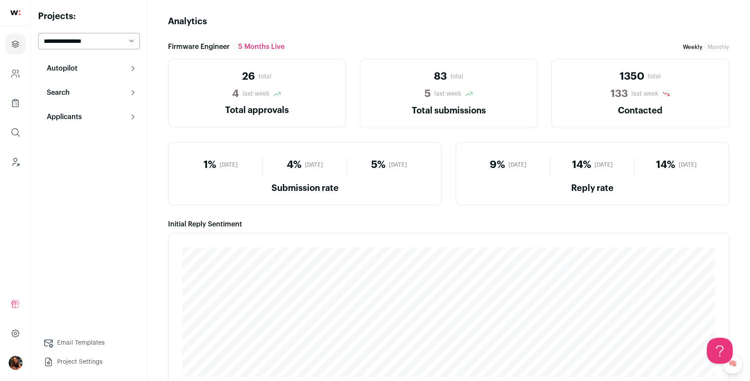
click at [69, 95] on p "Search" at bounding box center [56, 92] width 28 height 10
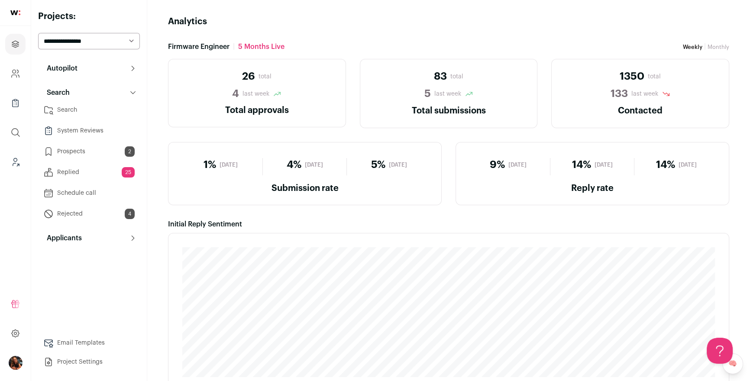
click at [72, 108] on link "Search" at bounding box center [89, 109] width 102 height 17
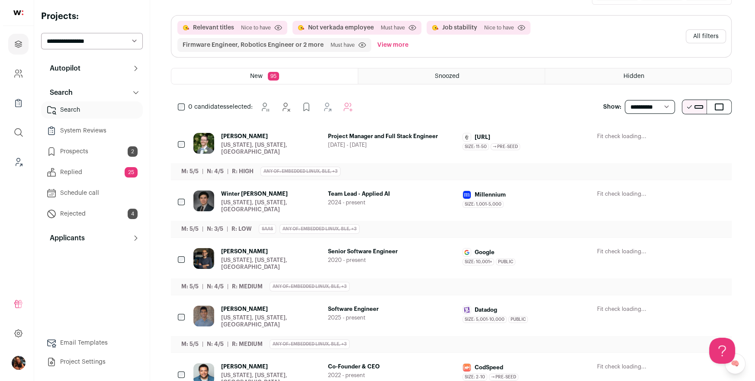
scroll to position [119, 0]
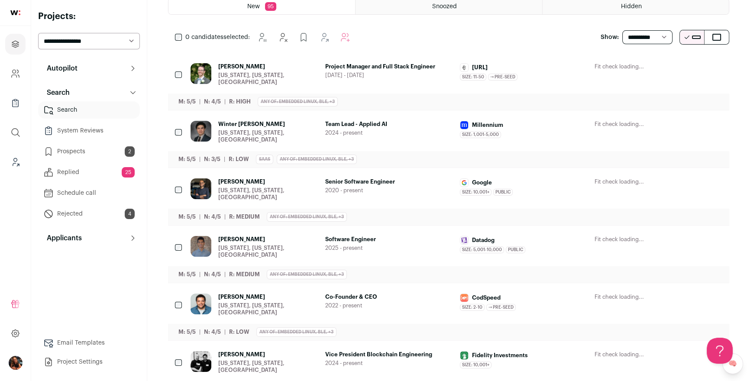
click at [354, 173] on div "[PERSON_NAME] [US_STATE], [US_STATE], [GEOGRAPHIC_DATA] Senior Software Enginee…" at bounding box center [448, 196] width 561 height 57
click at [353, 178] on span "Senior Software Engineer" at bounding box center [389, 181] width 128 height 7
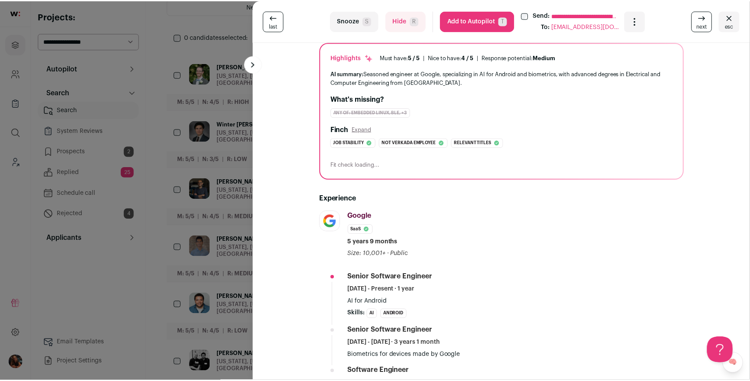
scroll to position [20, 0]
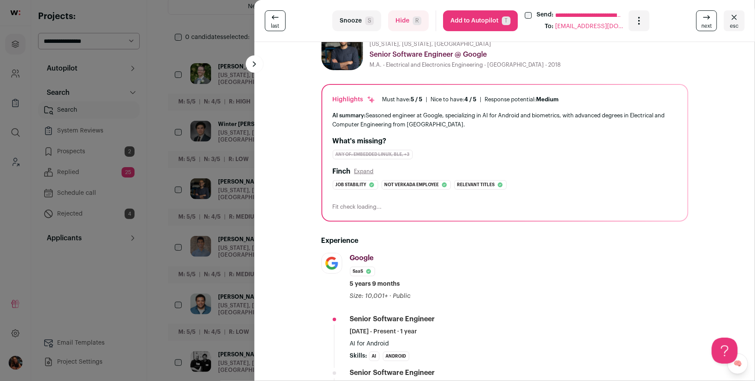
click at [216, 180] on div "**********" at bounding box center [377, 190] width 755 height 381
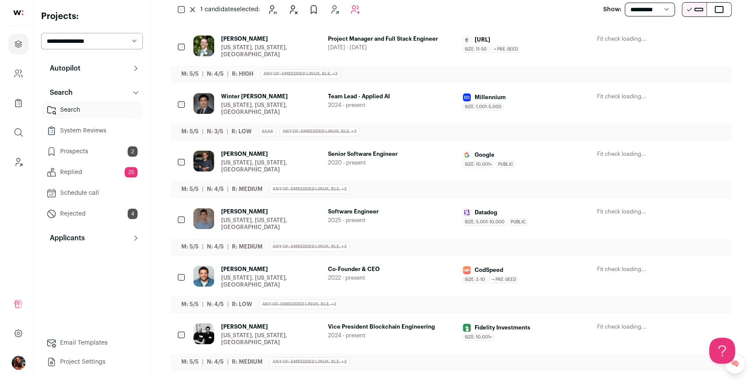
scroll to position [186, 0]
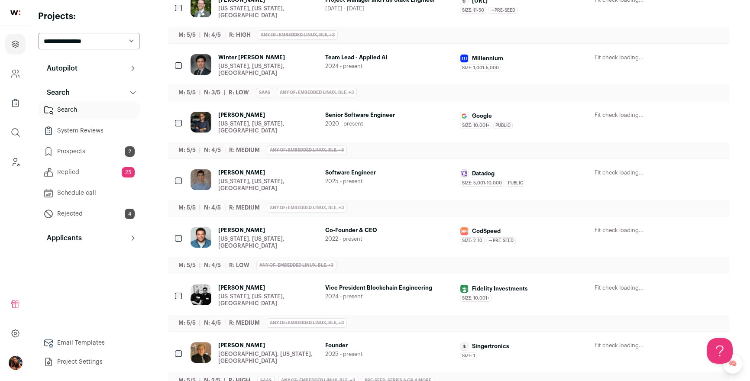
click at [229, 169] on span "Shane Yuan" at bounding box center [268, 172] width 100 height 7
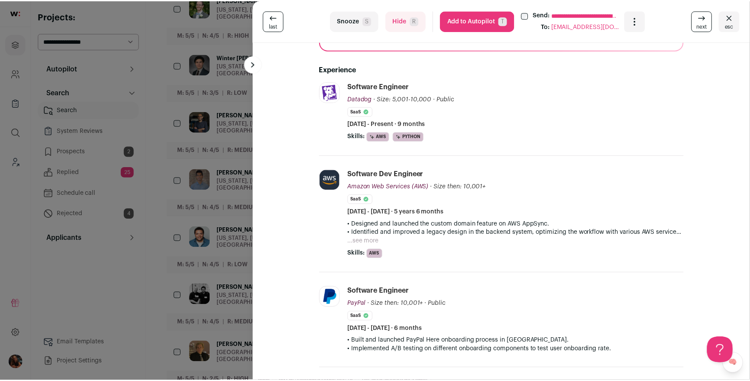
scroll to position [290, 0]
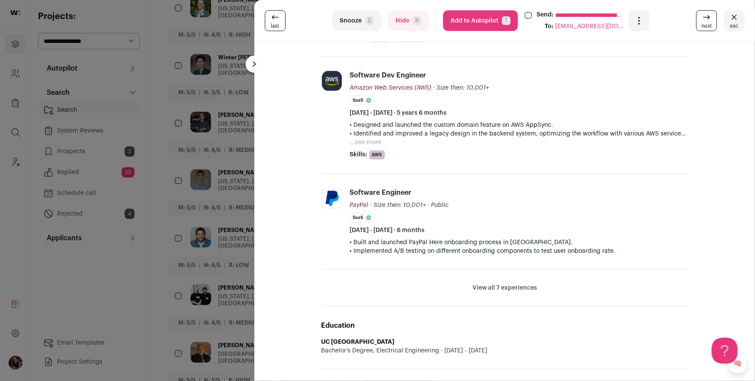
click at [197, 211] on div "**********" at bounding box center [377, 190] width 755 height 381
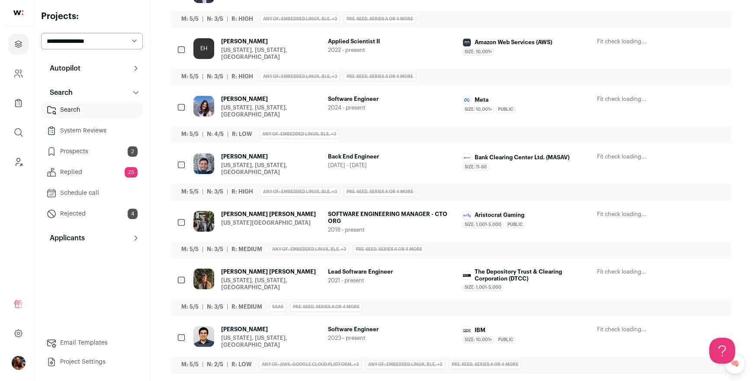
scroll to position [982, 0]
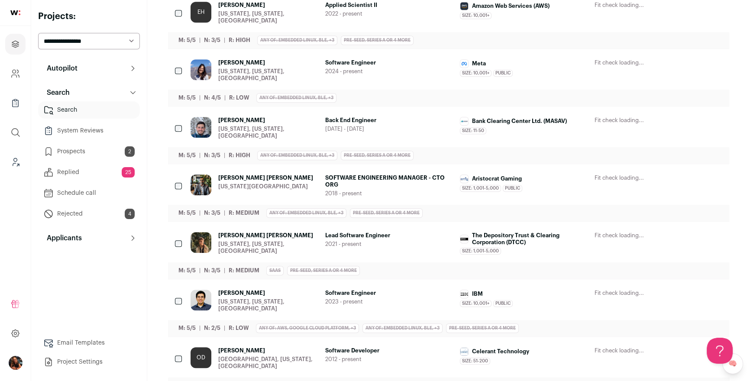
click at [252, 232] on span "Connor Kelleher" at bounding box center [268, 235] width 100 height 7
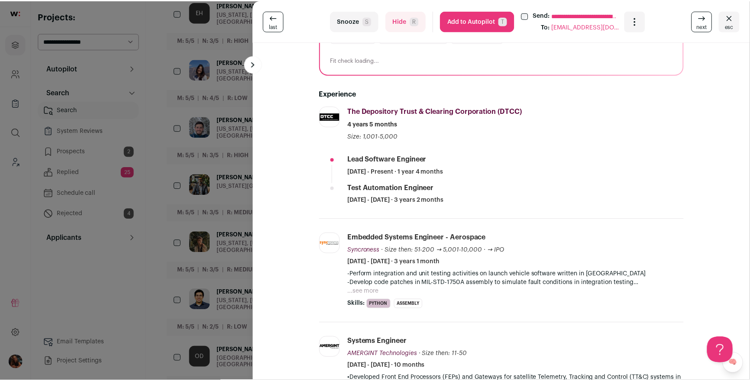
scroll to position [209, 0]
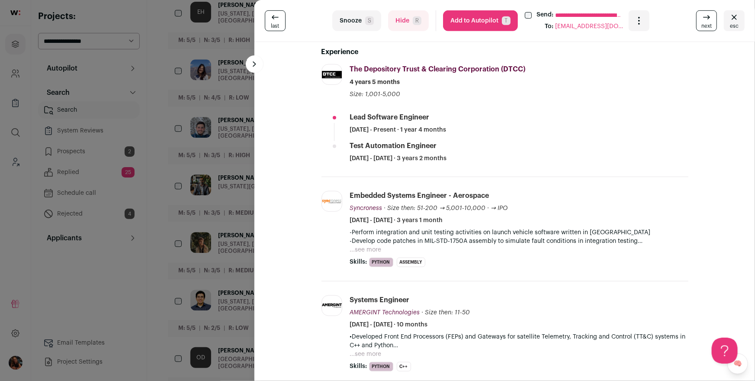
click at [200, 212] on div "**********" at bounding box center [377, 190] width 755 height 381
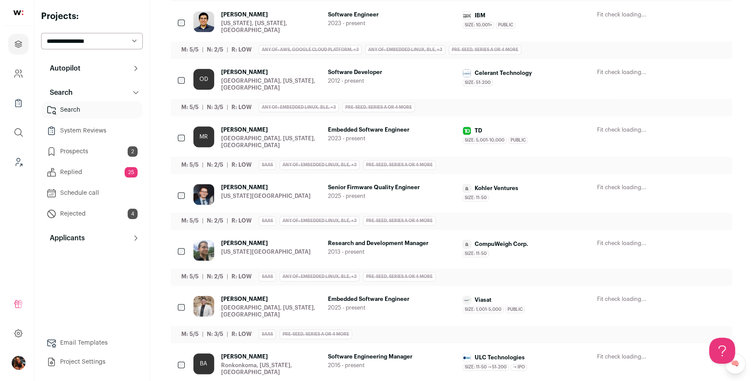
scroll to position [1264, 0]
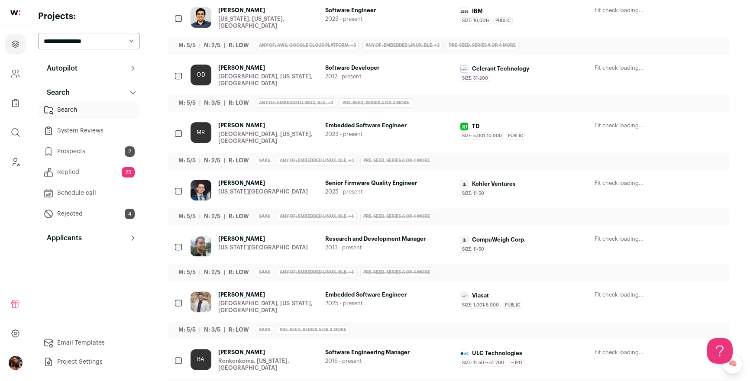
click at [351, 169] on div "Joel Yuhas New York City Metropolitan Area Senior Firmware Quality Engineer 202…" at bounding box center [448, 196] width 561 height 55
click at [351, 180] on span "Senior Firmware Quality Engineer" at bounding box center [389, 183] width 128 height 7
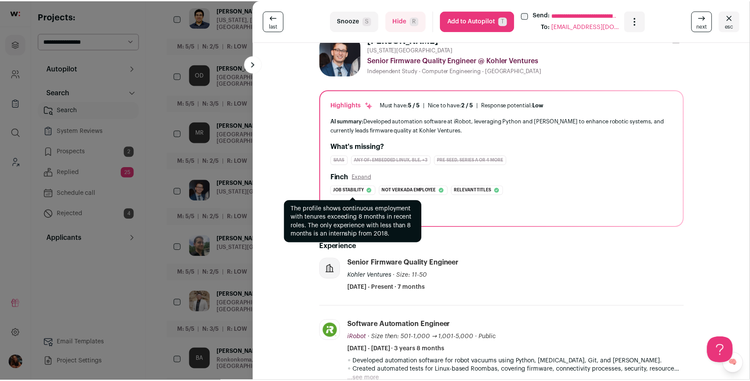
scroll to position [149, 0]
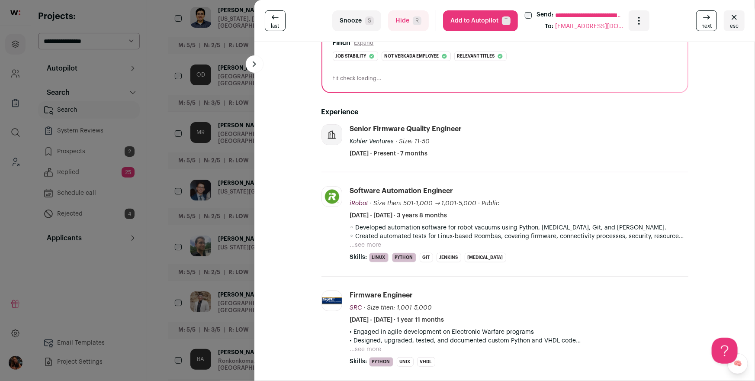
click at [182, 193] on div "**********" at bounding box center [377, 190] width 755 height 381
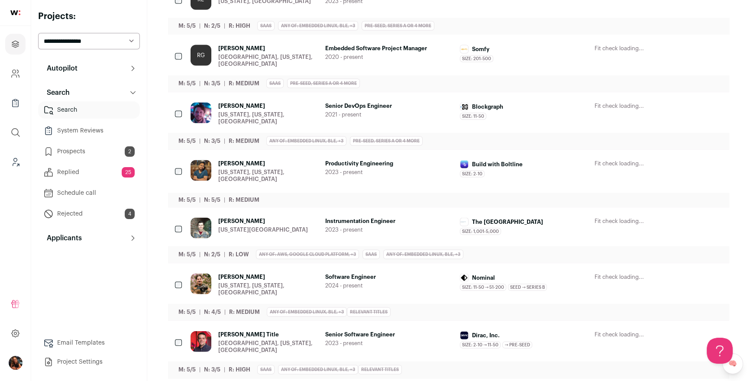
scroll to position [2290, 0]
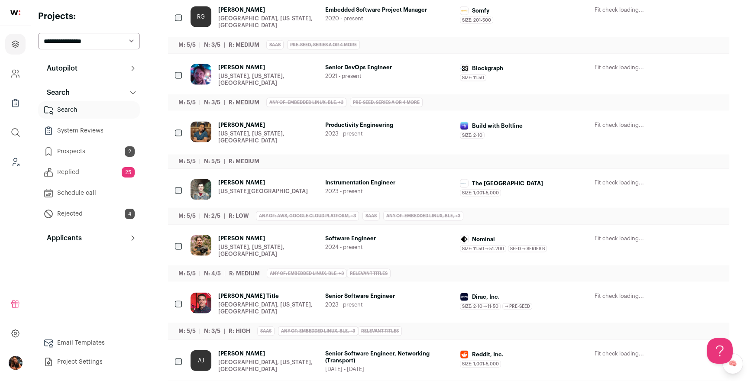
click at [233, 179] on span "Griffin Dennis" at bounding box center [263, 182] width 90 height 7
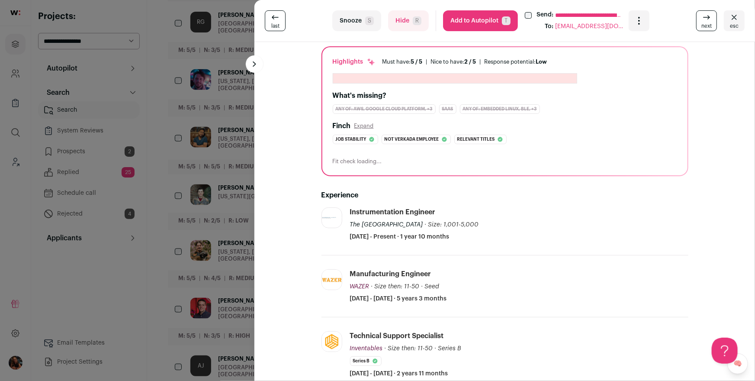
scroll to position [129, 0]
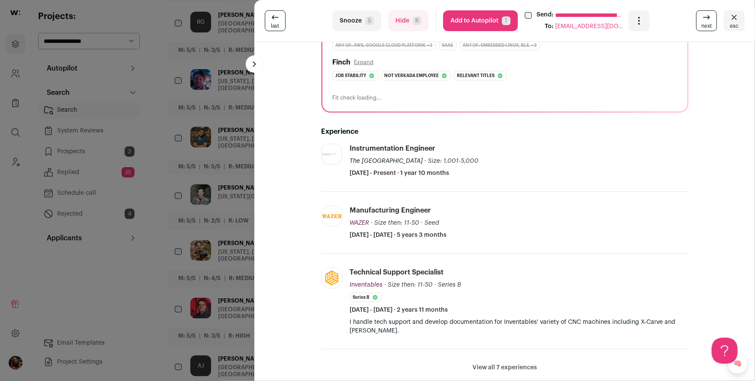
click at [136, 198] on div "**********" at bounding box center [377, 190] width 755 height 381
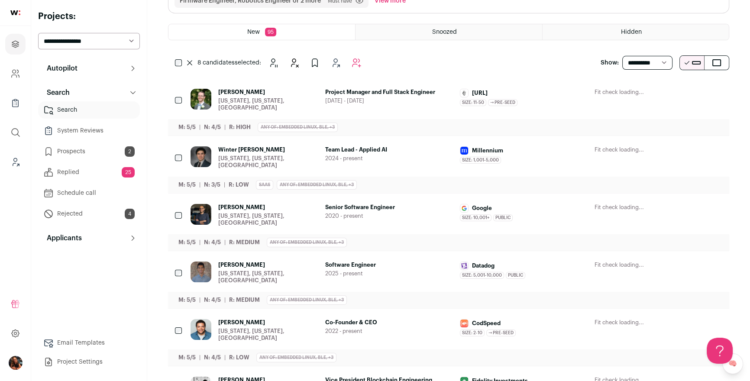
scroll to position [0, 0]
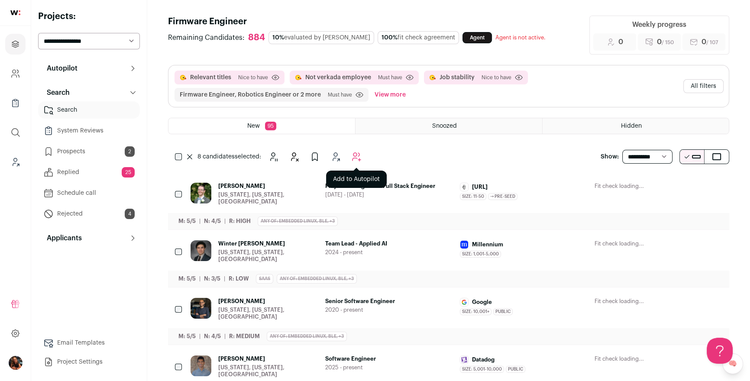
click at [356, 157] on icon "Add to Autopilot" at bounding box center [356, 156] width 10 height 10
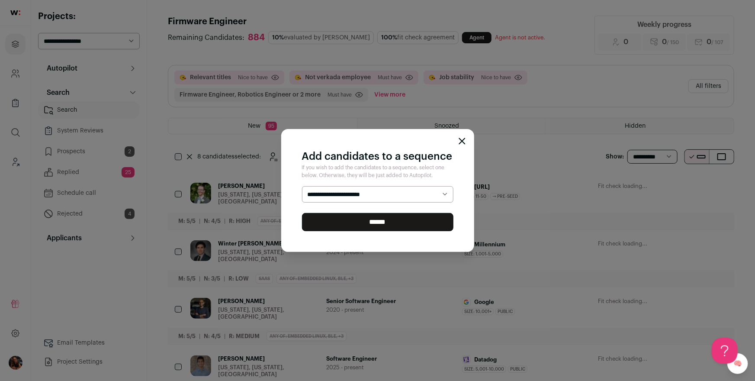
select select "*****"
click at [302, 186] on select "**********" at bounding box center [377, 194] width 151 height 16
click at [365, 220] on input "******" at bounding box center [377, 222] width 151 height 18
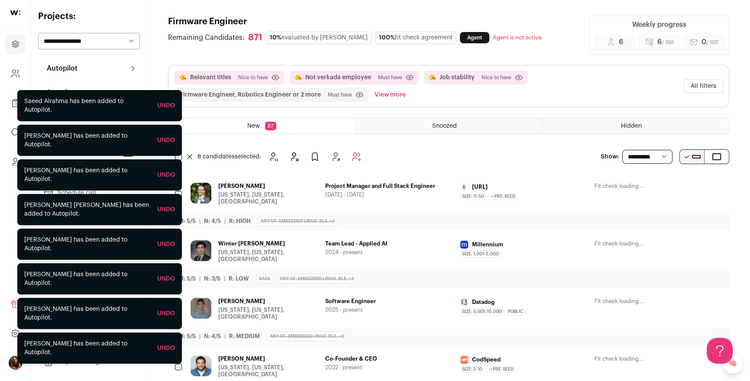
click at [107, 81] on div "Autopilot Autopilot Interested Shortlist Interview Pipeline 6 Analytics Context…" at bounding box center [89, 153] width 102 height 187
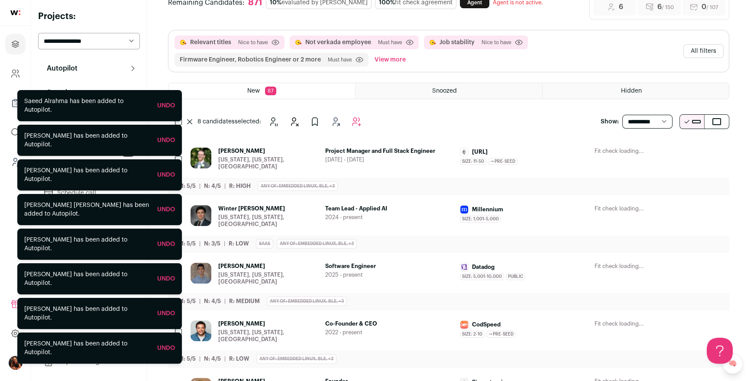
scroll to position [68, 0]
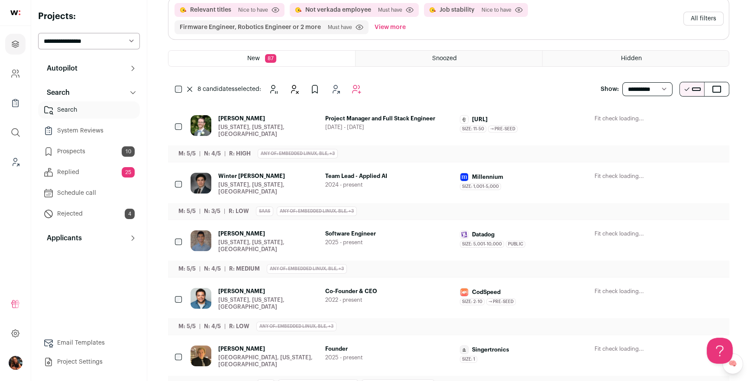
click at [74, 64] on p "Autopilot" at bounding box center [60, 68] width 36 height 10
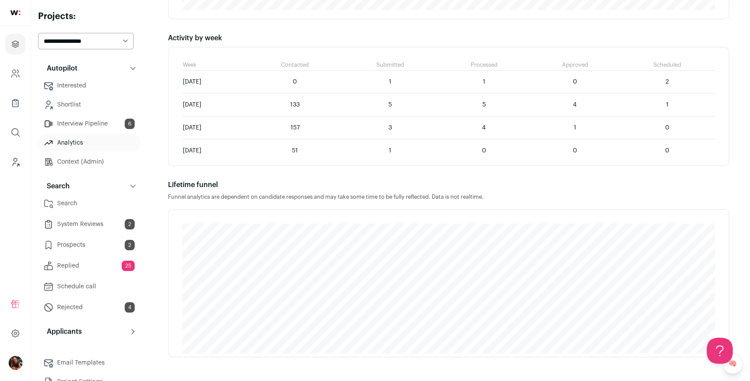
scroll to position [515, 0]
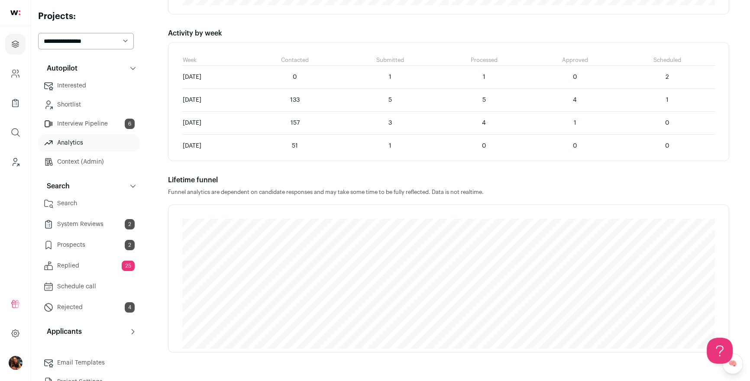
click at [63, 119] on link "Interview Pipeline 6" at bounding box center [89, 123] width 102 height 17
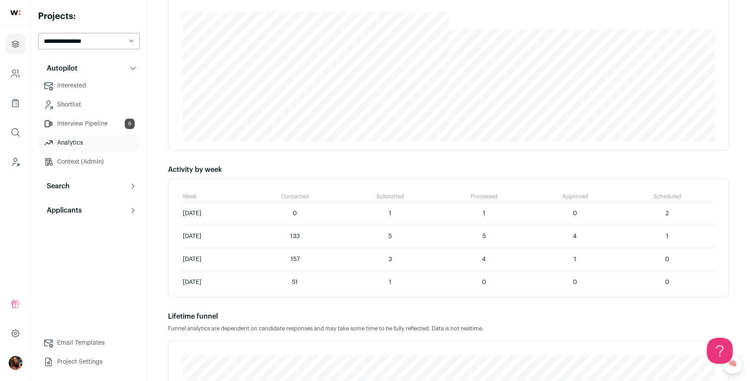
scroll to position [353, 0]
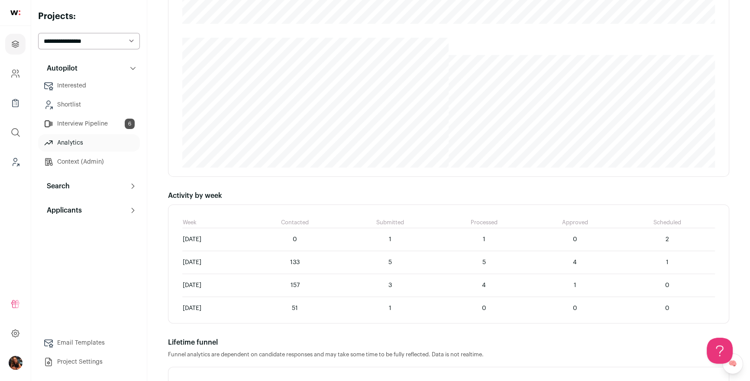
click at [83, 87] on link "Interested" at bounding box center [89, 85] width 102 height 17
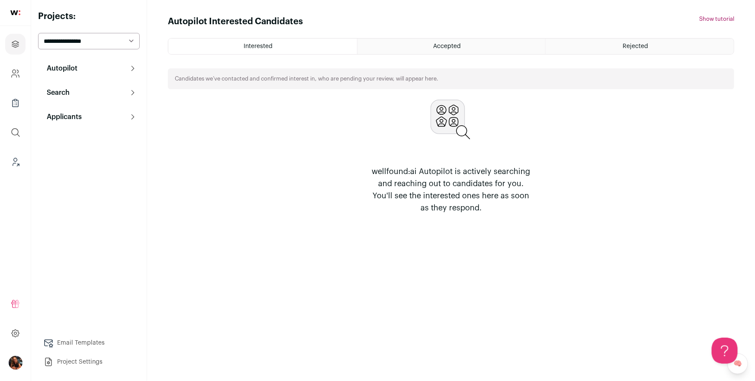
click at [67, 91] on p "Search" at bounding box center [56, 92] width 28 height 10
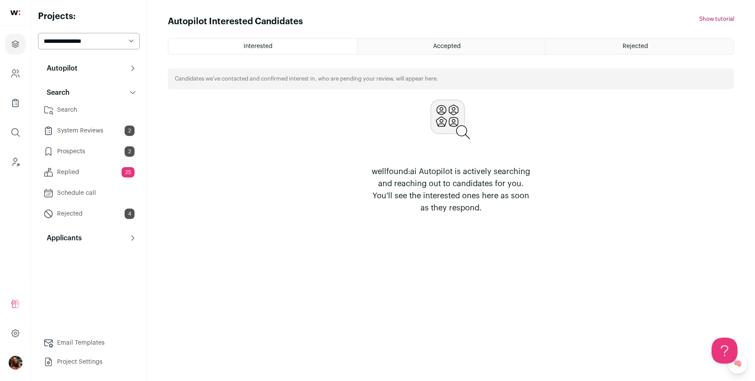
click at [65, 115] on link "Search" at bounding box center [89, 109] width 102 height 17
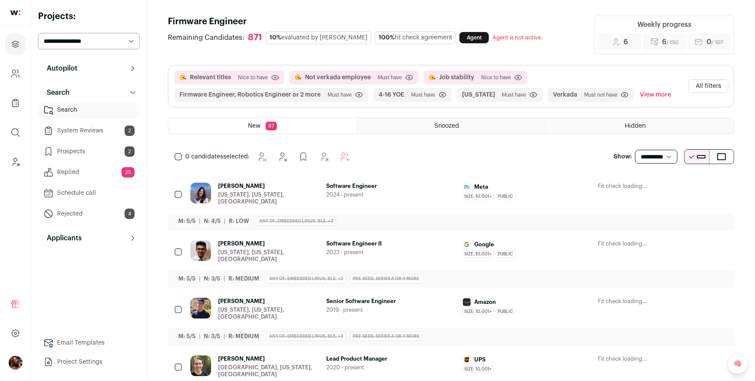
click at [70, 108] on link "Search" at bounding box center [89, 109] width 102 height 17
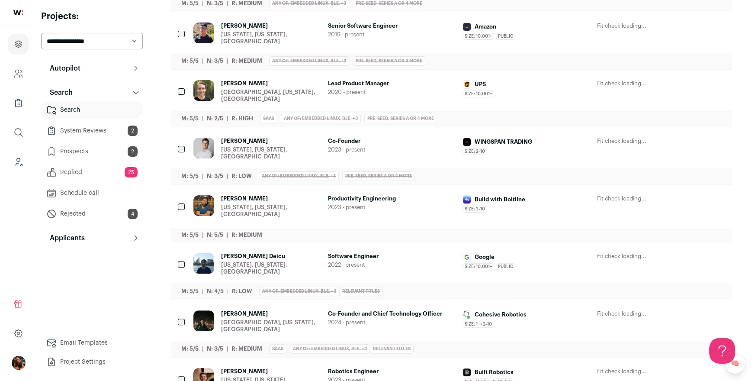
scroll to position [288, 0]
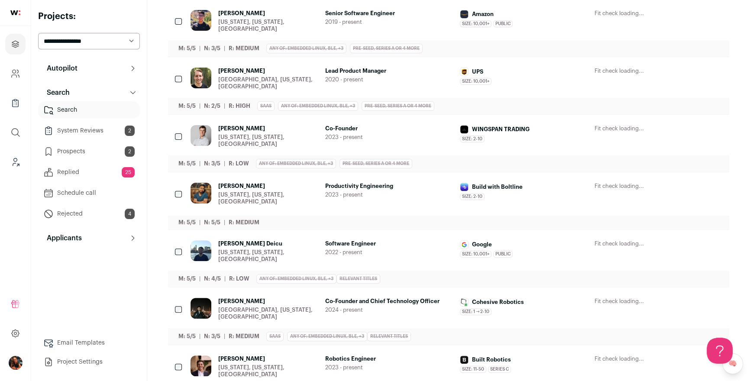
click at [231, 183] on span "Adrian Prananda" at bounding box center [268, 186] width 100 height 7
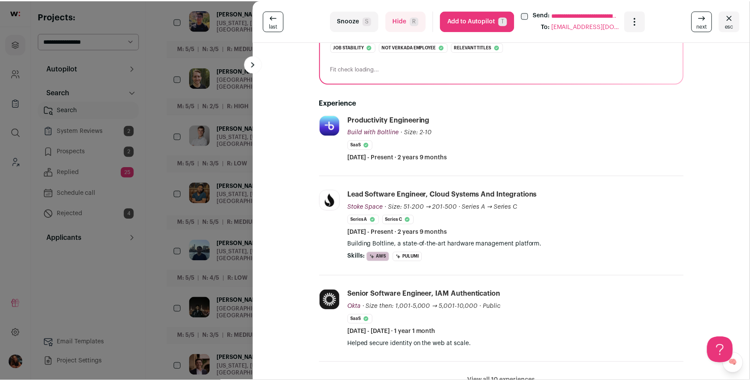
scroll to position [129, 0]
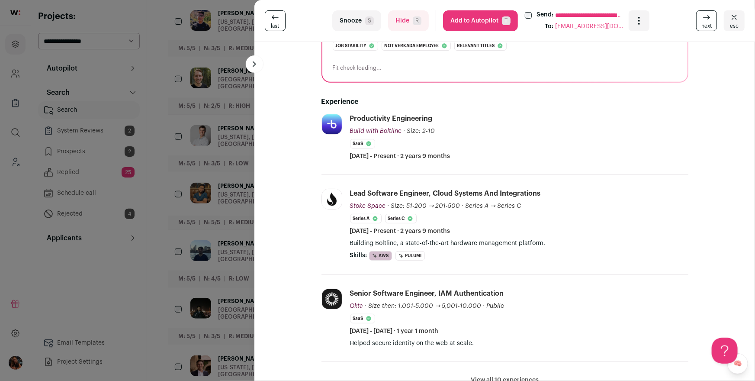
click at [197, 224] on div "**********" at bounding box center [377, 190] width 755 height 381
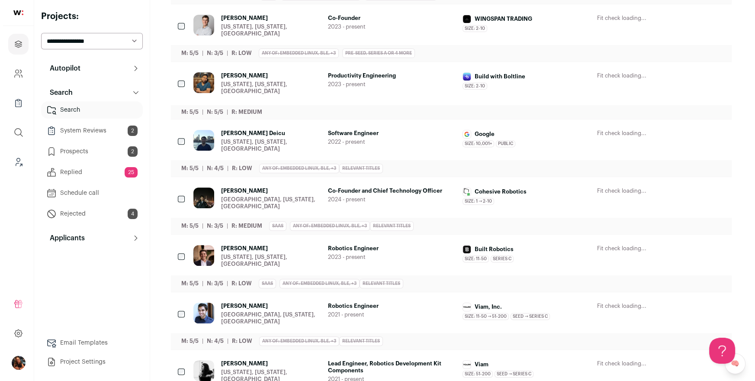
scroll to position [509, 0]
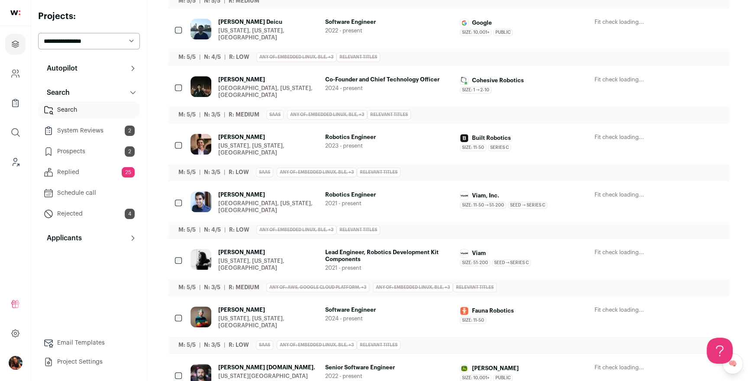
click at [238, 134] on span "Parker Killion" at bounding box center [268, 137] width 100 height 7
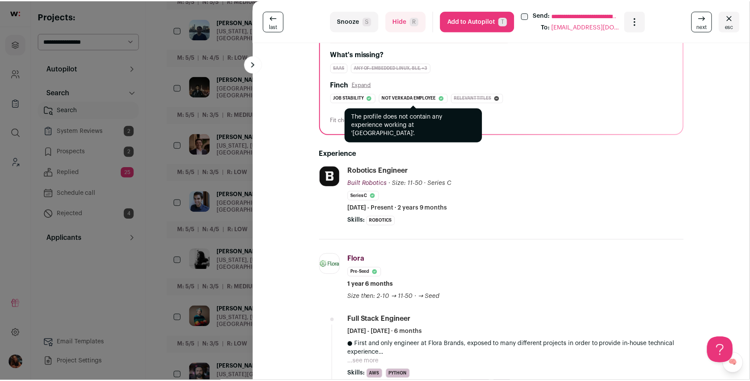
scroll to position [135, 0]
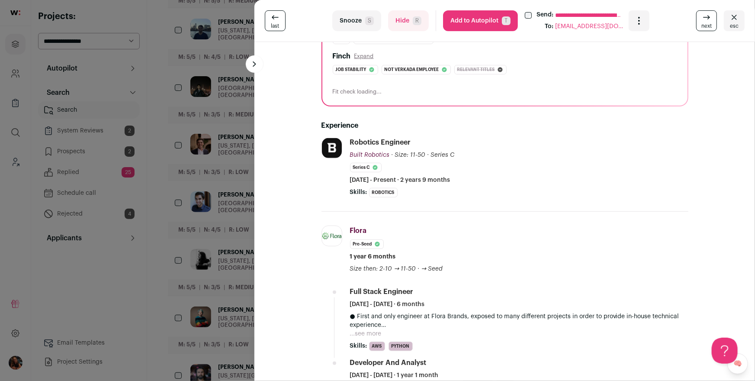
click at [224, 193] on div "**********" at bounding box center [377, 190] width 755 height 381
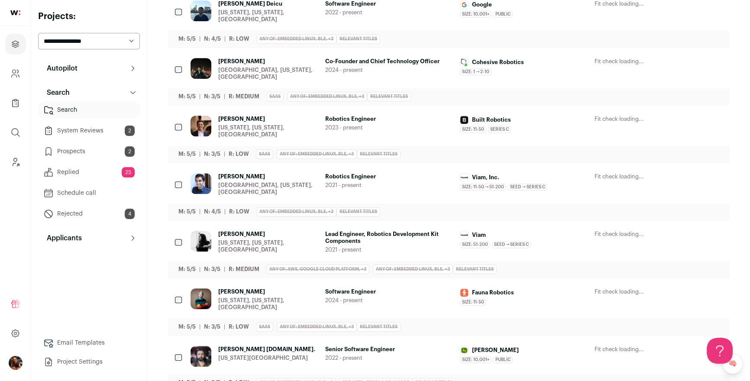
scroll to position [564, 0]
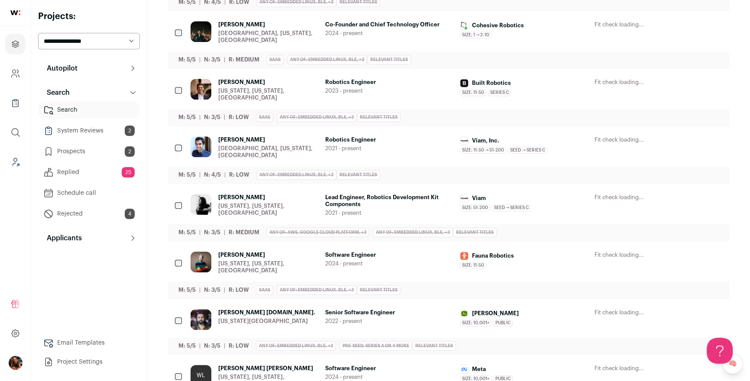
click at [184, 188] on div "Rand Hidayah New York, New York, United States Lead Engineer, Robotics Developm…" at bounding box center [448, 212] width 561 height 57
click at [184, 133] on div "Naveed Jooma Brooklyn, New York, United States Robotics Engineer 2021 - present…" at bounding box center [448, 154] width 561 height 57
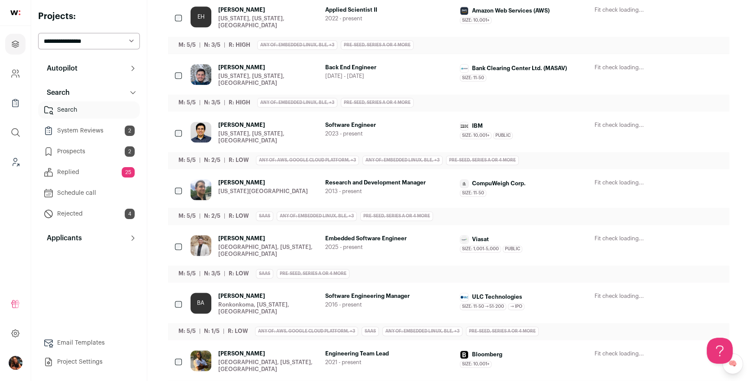
scroll to position [1472, 0]
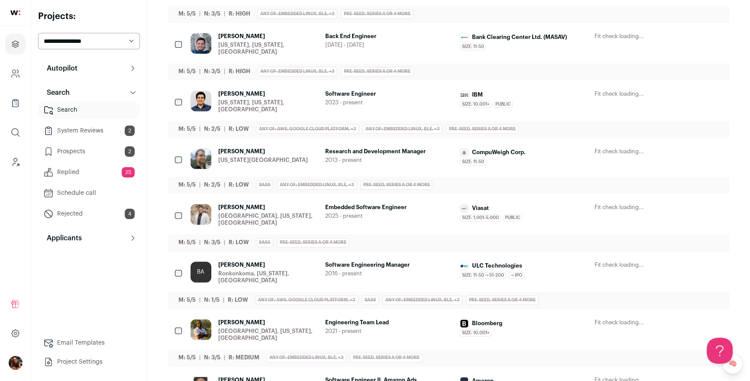
click at [244, 204] on span "Immanuel Ongweny" at bounding box center [268, 207] width 100 height 7
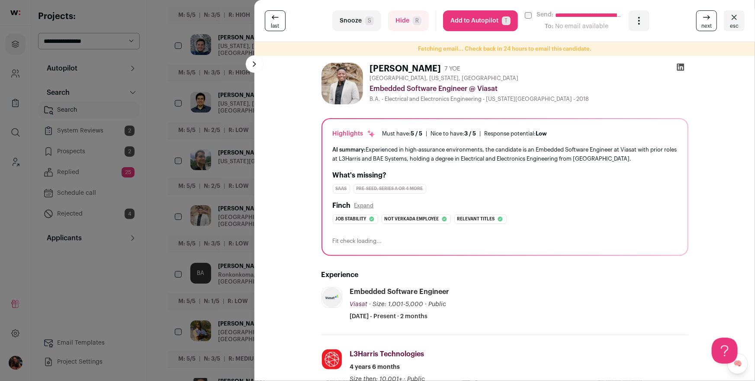
scroll to position [0, 0]
click at [203, 241] on div "**********" at bounding box center [377, 190] width 755 height 381
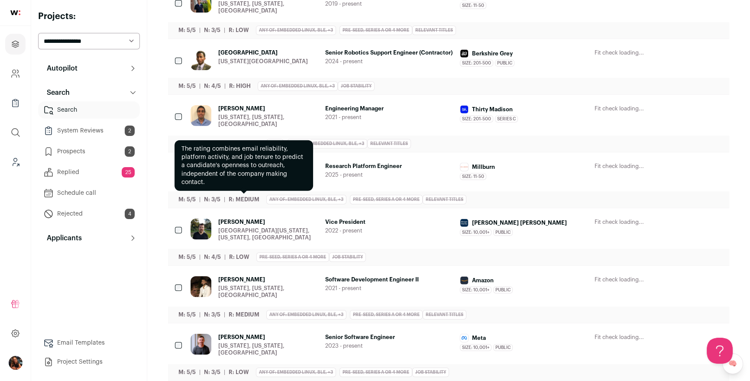
scroll to position [2605, 0]
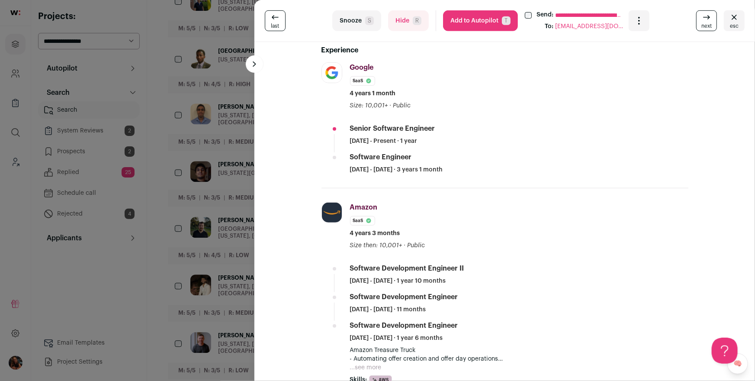
scroll to position [219, 0]
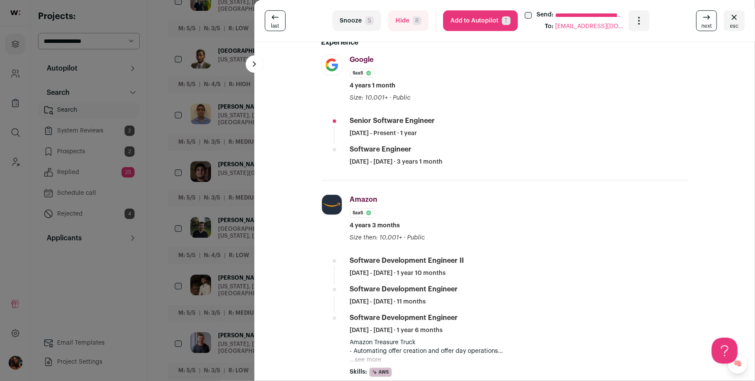
click at [254, 255] on div "Kuan-Han Chen 12 YOE New York City Metropolitan Area Senior Software Engineer @…" at bounding box center [504, 329] width 501 height 1012
click at [241, 298] on div "**********" at bounding box center [377, 190] width 755 height 381
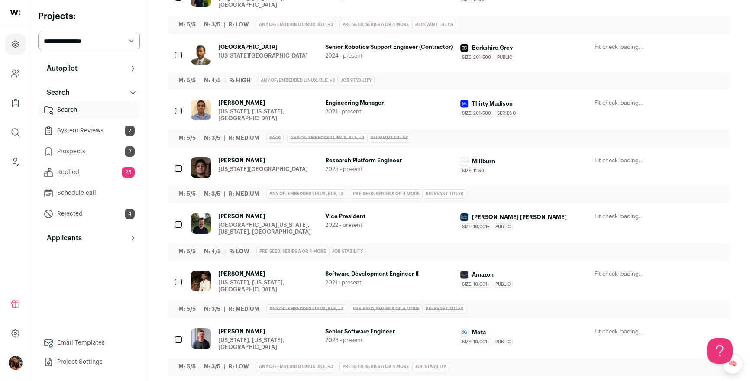
click at [348, 328] on span "Senior Software Engineer" at bounding box center [389, 331] width 128 height 7
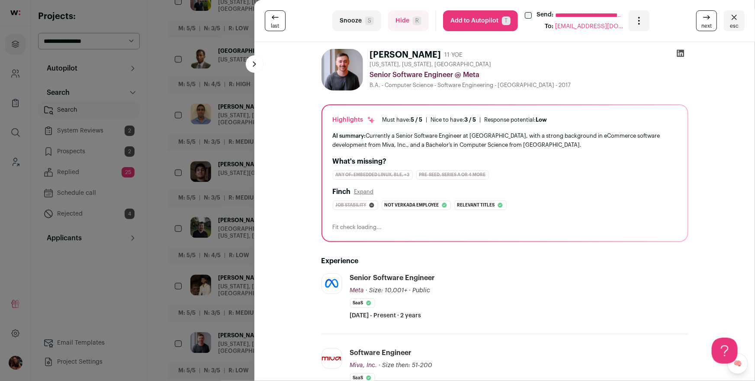
scroll to position [138, 0]
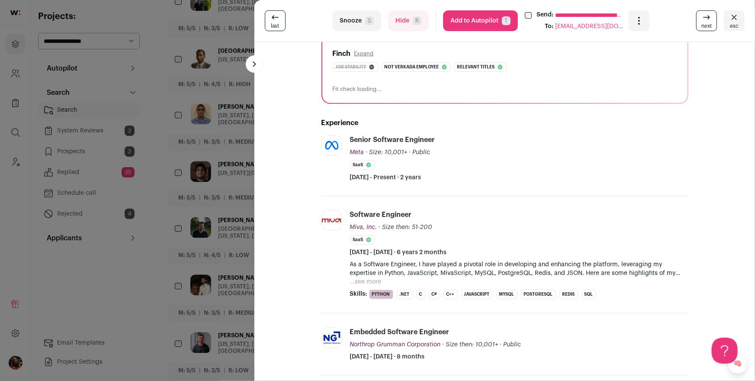
click at [371, 280] on button "...see more" at bounding box center [366, 281] width 32 height 9
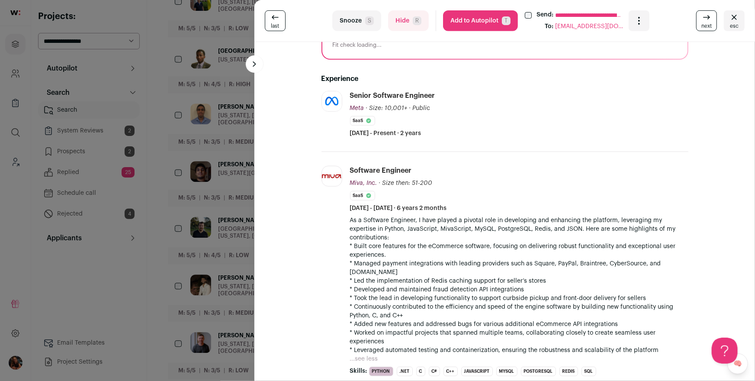
scroll to position [185, 0]
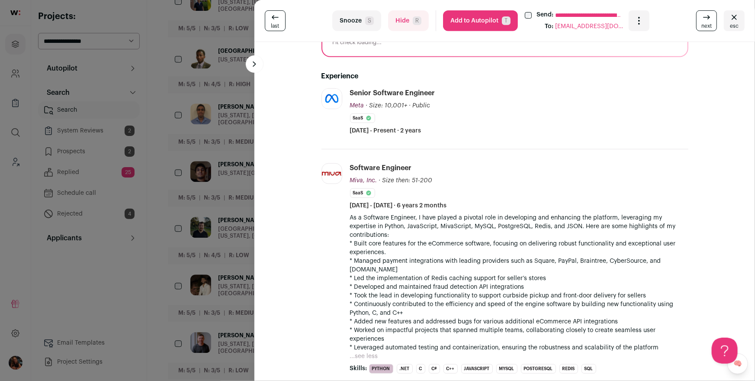
click at [208, 282] on div "**********" at bounding box center [377, 190] width 755 height 381
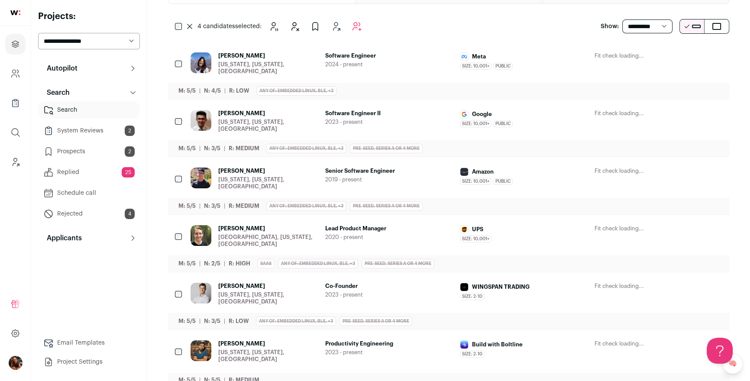
scroll to position [0, 0]
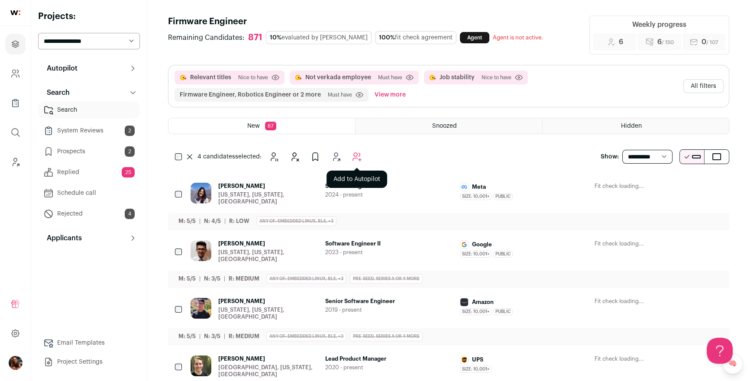
click at [357, 154] on icon "Add to Autopilot" at bounding box center [357, 157] width 8 height 8
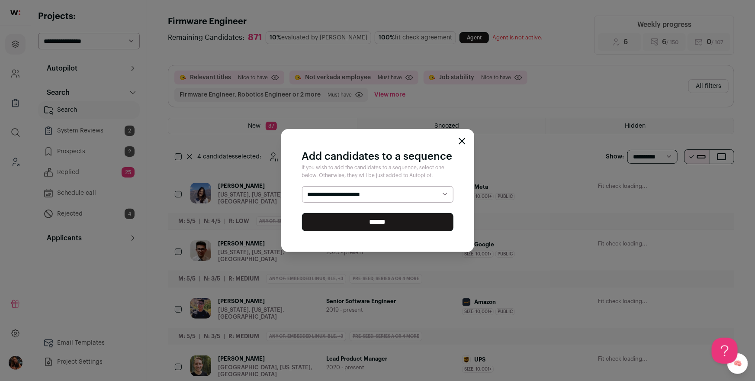
select select "*****"
click at [302, 186] on select "**********" at bounding box center [377, 194] width 151 height 16
click at [364, 221] on input "******" at bounding box center [377, 222] width 151 height 18
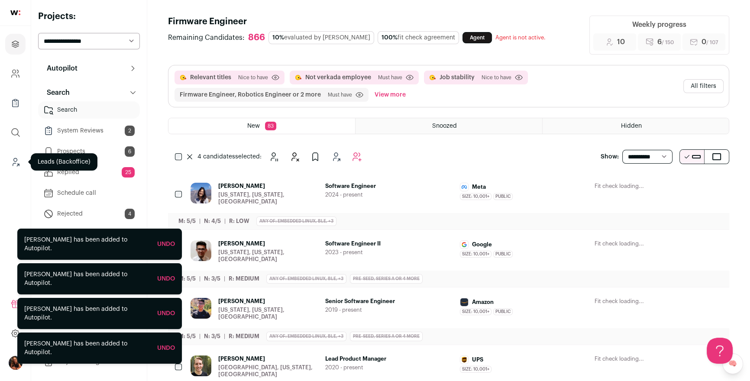
click at [14, 160] on icon "Leads (Backoffice)" at bounding box center [15, 162] width 10 height 10
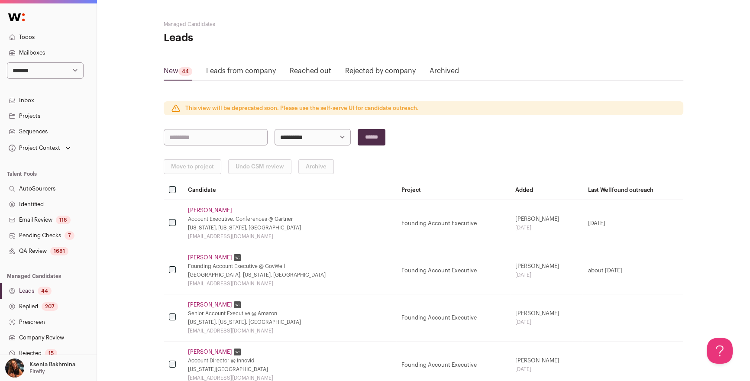
click at [29, 249] on link "QA Review 1681" at bounding box center [48, 251] width 97 height 16
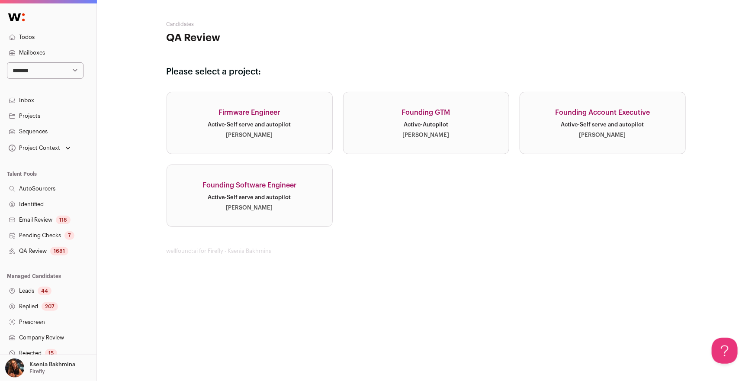
click at [262, 104] on link "Firmware Engineer Active · Self serve and autopilot Adam Fitzer" at bounding box center [250, 123] width 166 height 62
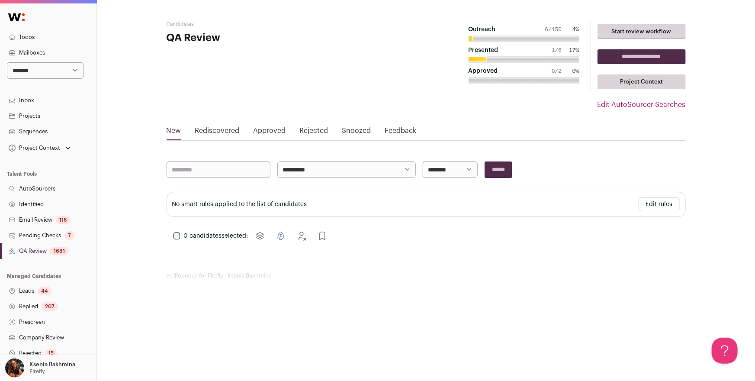
click at [51, 235] on link "Pending Checks 7" at bounding box center [48, 236] width 97 height 16
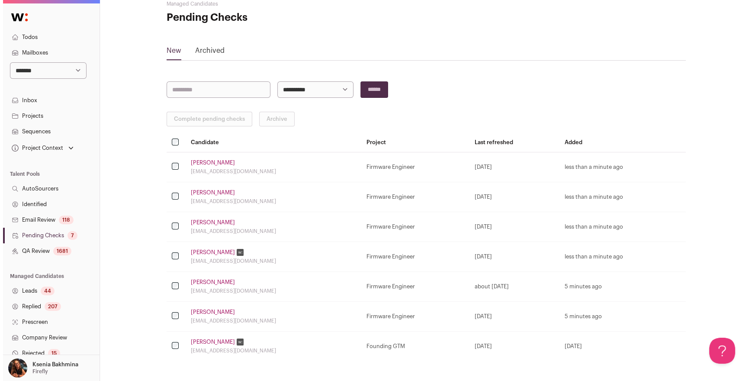
scroll to position [48, 0]
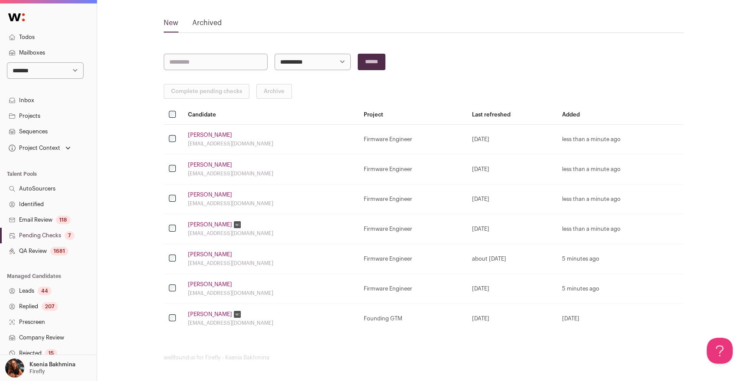
click at [195, 187] on td "Connie Kang conniekyj@gmail.com" at bounding box center [271, 199] width 176 height 30
click at [197, 193] on link "Connie Kang" at bounding box center [210, 194] width 44 height 7
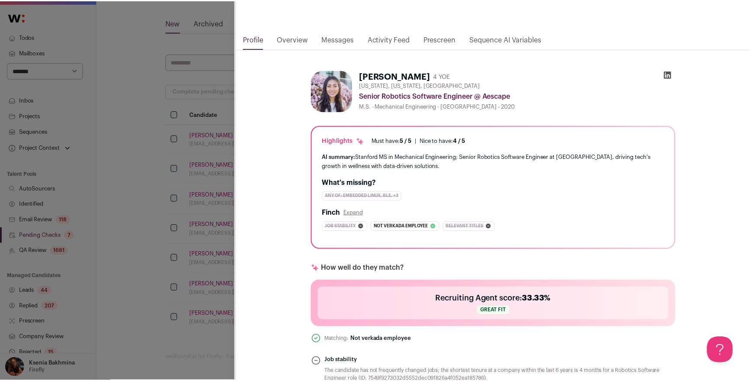
scroll to position [59, 0]
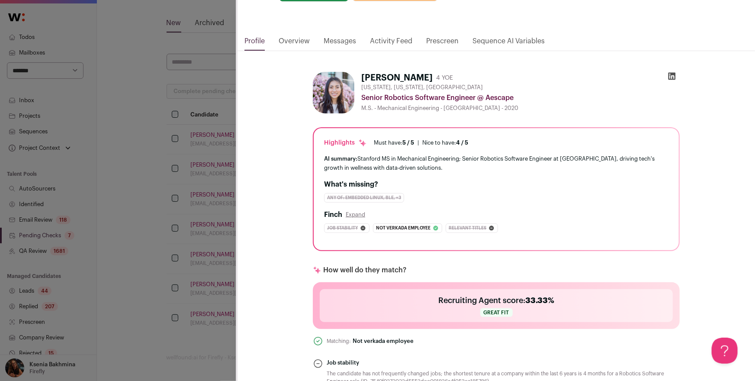
click at [669, 77] on icon "Close modal via background" at bounding box center [672, 76] width 9 height 9
click at [160, 146] on div "**********" at bounding box center [377, 190] width 755 height 381
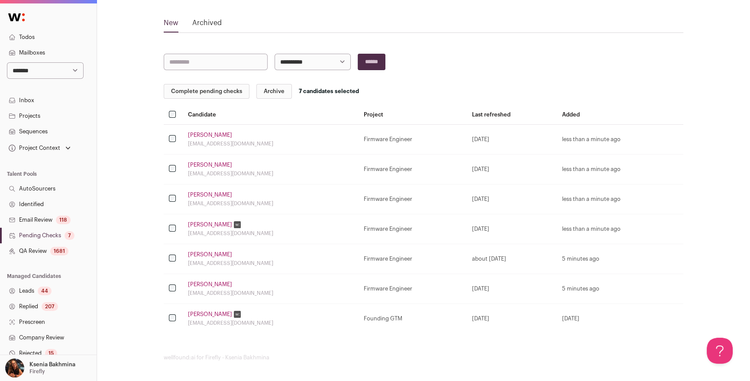
click at [27, 291] on link "Leads 44" at bounding box center [48, 291] width 97 height 16
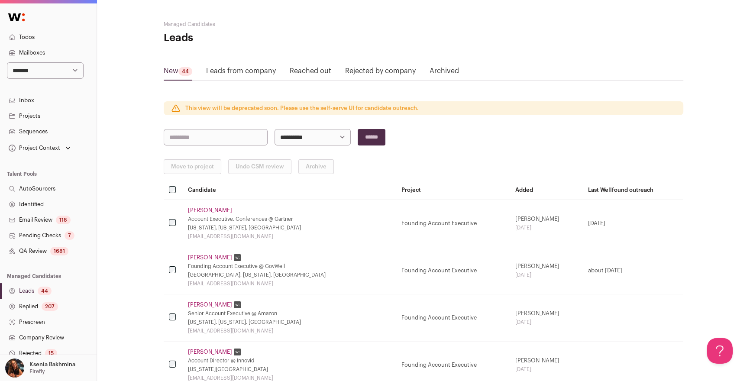
click at [34, 228] on link "Pending Checks 7" at bounding box center [48, 236] width 97 height 16
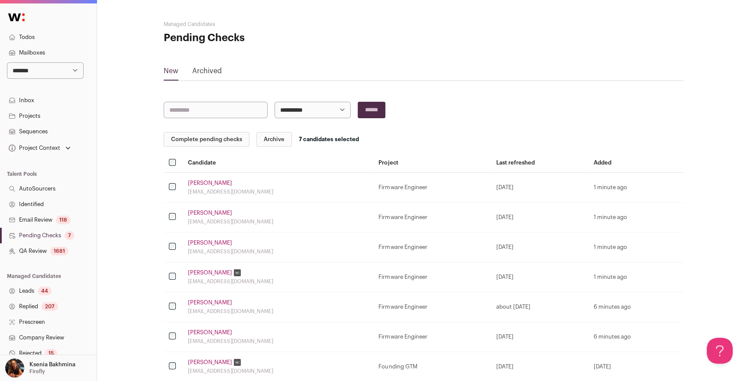
click at [215, 141] on button "Complete pending checks" at bounding box center [207, 139] width 86 height 15
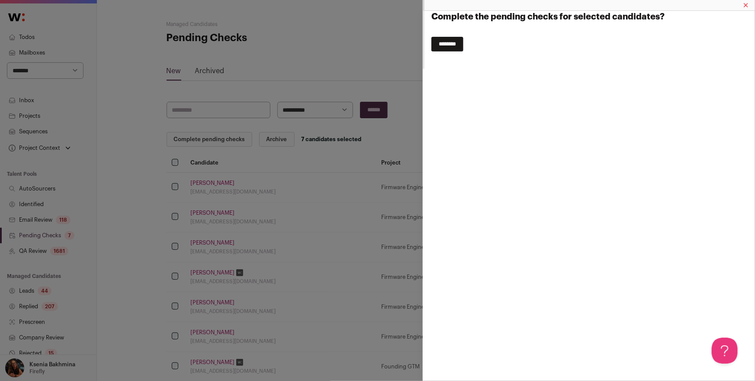
click at [454, 45] on input "********" at bounding box center [447, 44] width 32 height 15
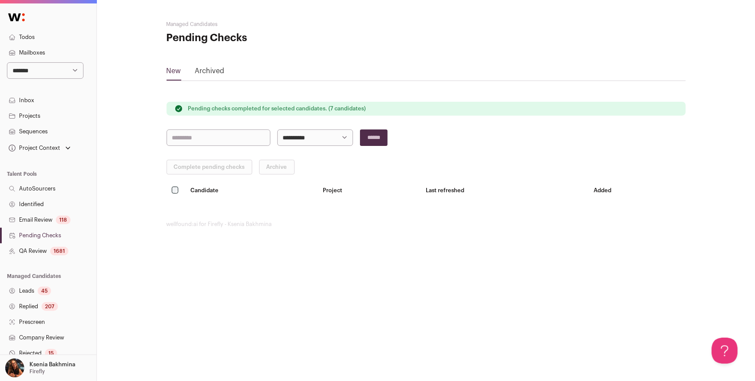
click at [28, 290] on link "Leads 45" at bounding box center [48, 291] width 97 height 16
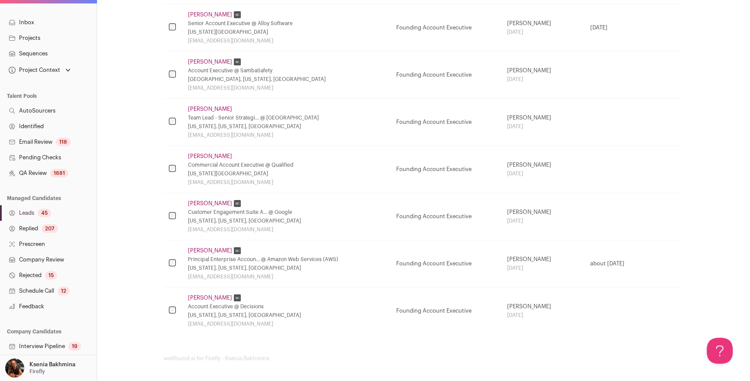
scroll to position [117, 0]
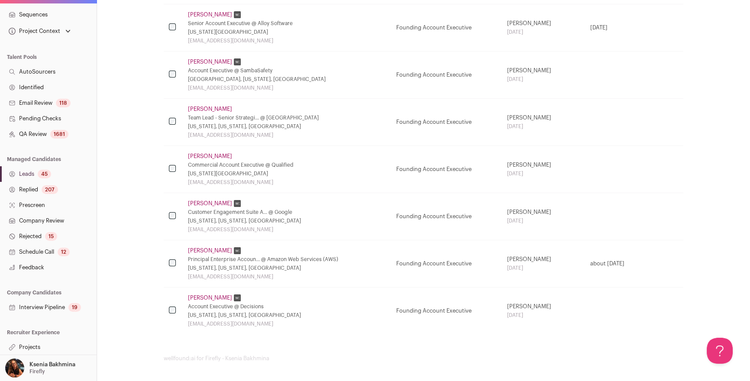
click at [34, 351] on link "Projects" at bounding box center [48, 347] width 97 height 16
click at [36, 344] on link "Projects" at bounding box center [48, 347] width 97 height 16
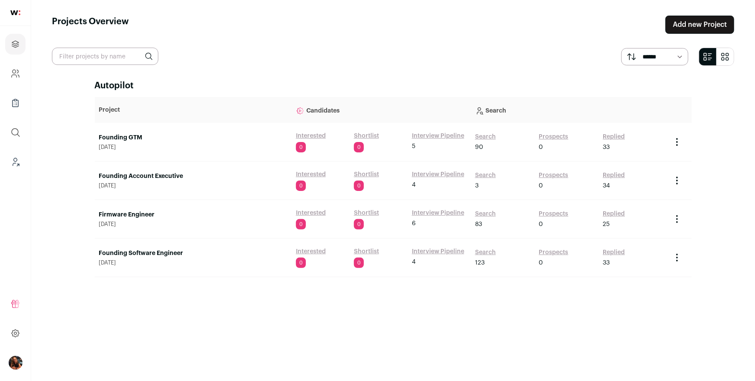
click at [137, 213] on link "Firmware Engineer" at bounding box center [193, 214] width 188 height 9
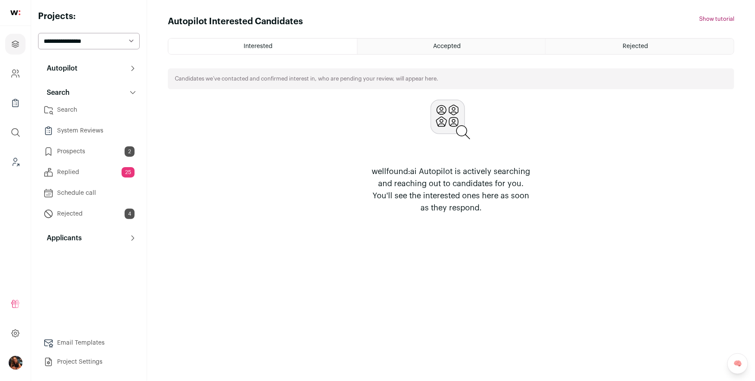
click at [93, 105] on link "Search" at bounding box center [89, 109] width 102 height 17
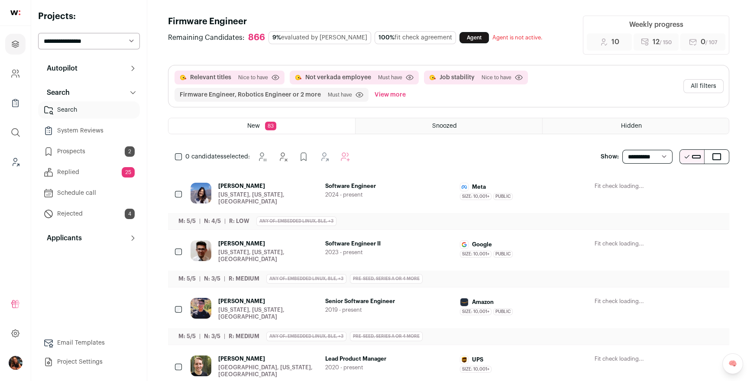
click at [102, 154] on link "Prospects 2" at bounding box center [89, 151] width 102 height 17
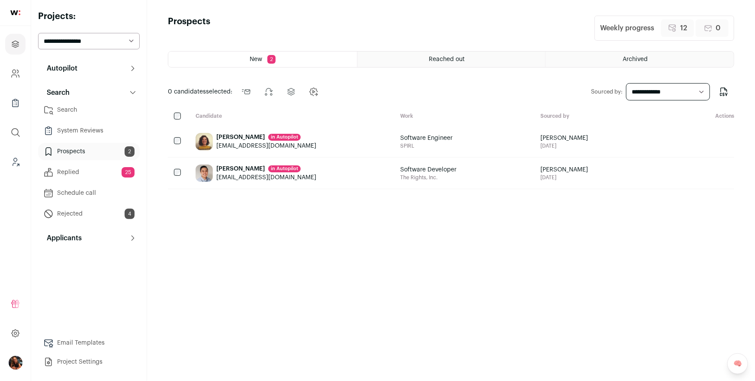
click at [240, 136] on div "Kristine Kunapuli in Autopilot" at bounding box center [266, 137] width 100 height 9
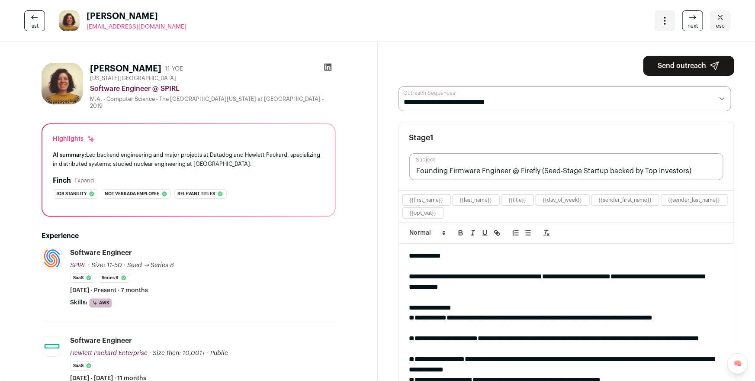
click at [718, 19] on icon "Close" at bounding box center [720, 17] width 5 height 5
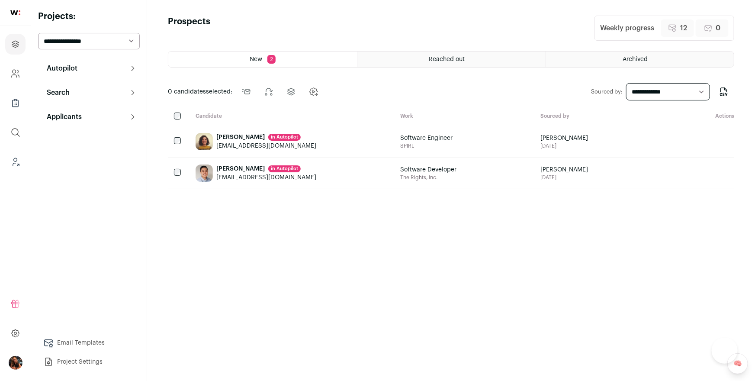
click at [243, 167] on div "[PERSON_NAME] in [GEOGRAPHIC_DATA]" at bounding box center [266, 168] width 100 height 9
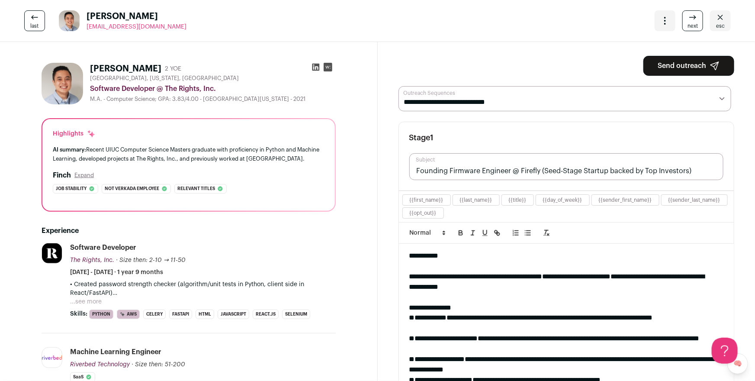
click at [718, 16] on icon "Close" at bounding box center [720, 17] width 5 height 5
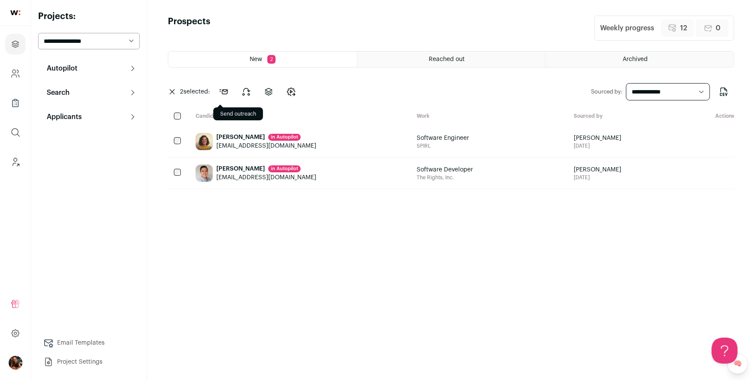
click at [226, 93] on icon at bounding box center [224, 92] width 10 height 10
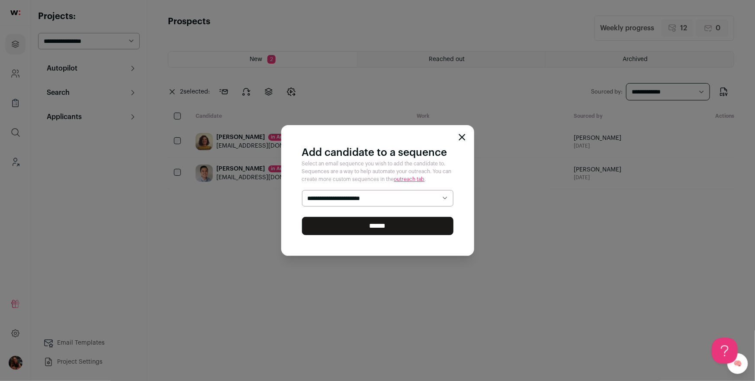
drag, startPoint x: 344, startPoint y: 187, endPoint x: 343, endPoint y: 192, distance: 4.9
click at [344, 188] on div "**********" at bounding box center [377, 190] width 193 height 131
click at [342, 198] on select "**********" at bounding box center [377, 198] width 151 height 16
select select "*****"
click at [302, 190] on select "**********" at bounding box center [377, 198] width 151 height 16
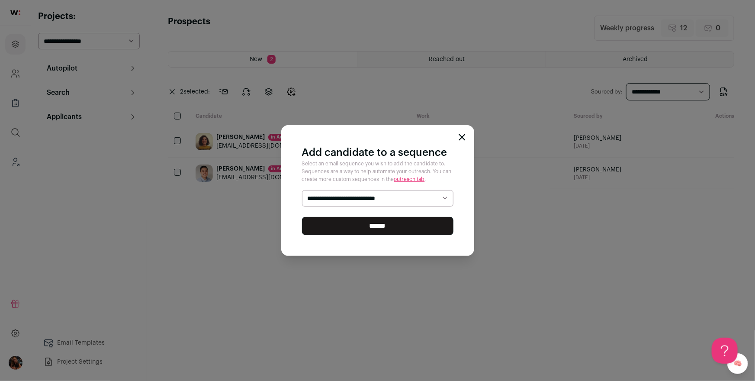
click at [341, 226] on input "******" at bounding box center [377, 226] width 151 height 18
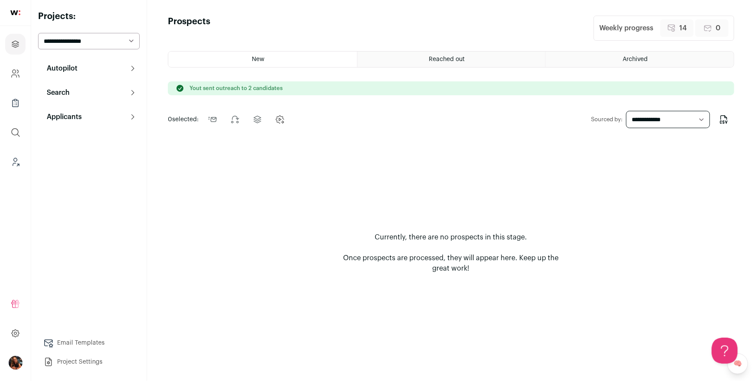
click at [72, 72] on p "Autopilot" at bounding box center [60, 68] width 36 height 10
click at [72, 189] on button "Search" at bounding box center [89, 185] width 102 height 17
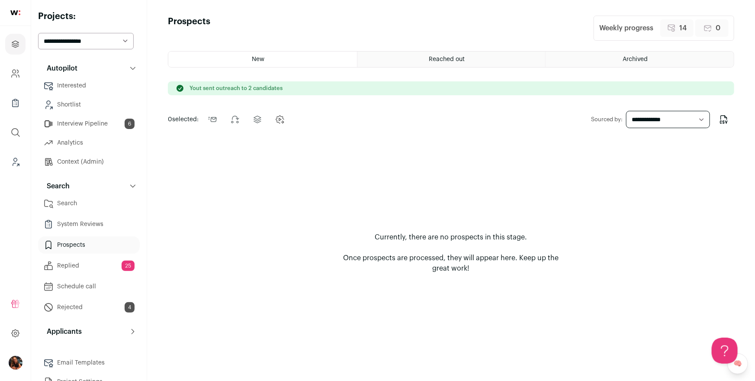
click at [66, 208] on link "Search" at bounding box center [89, 203] width 102 height 17
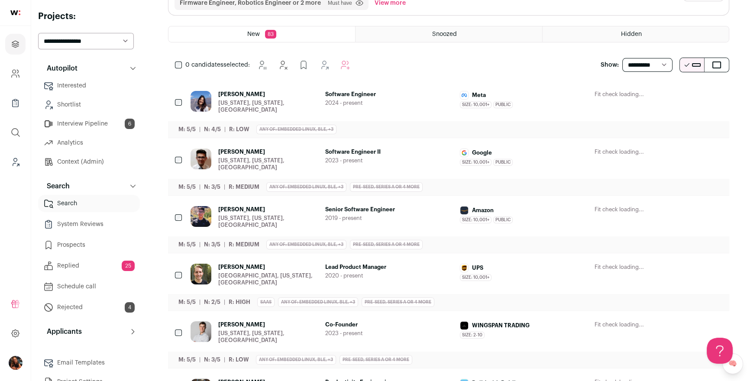
scroll to position [143, 0]
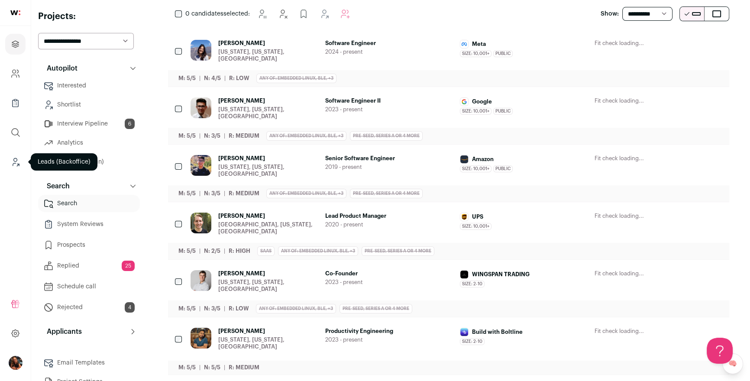
click at [14, 167] on link "Leads (Backoffice)" at bounding box center [15, 161] width 20 height 21
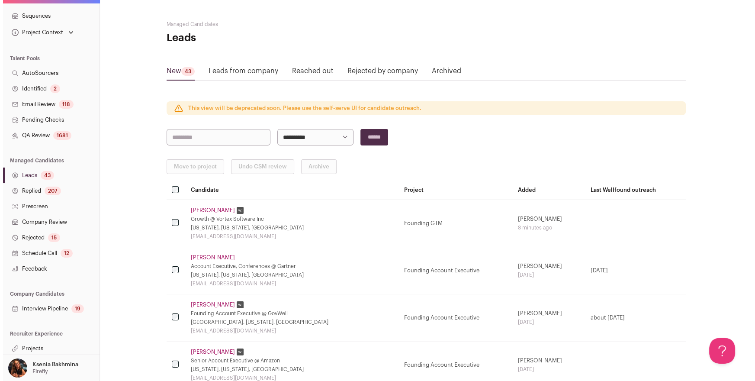
scroll to position [117, 0]
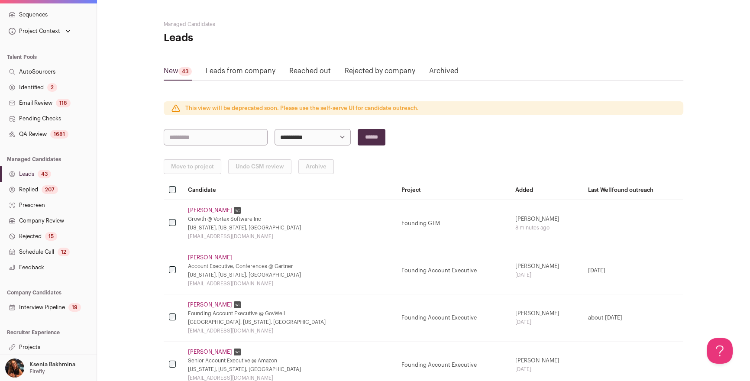
click at [39, 250] on link "Schedule Call 12" at bounding box center [48, 252] width 97 height 16
